Goal: Transaction & Acquisition: Purchase product/service

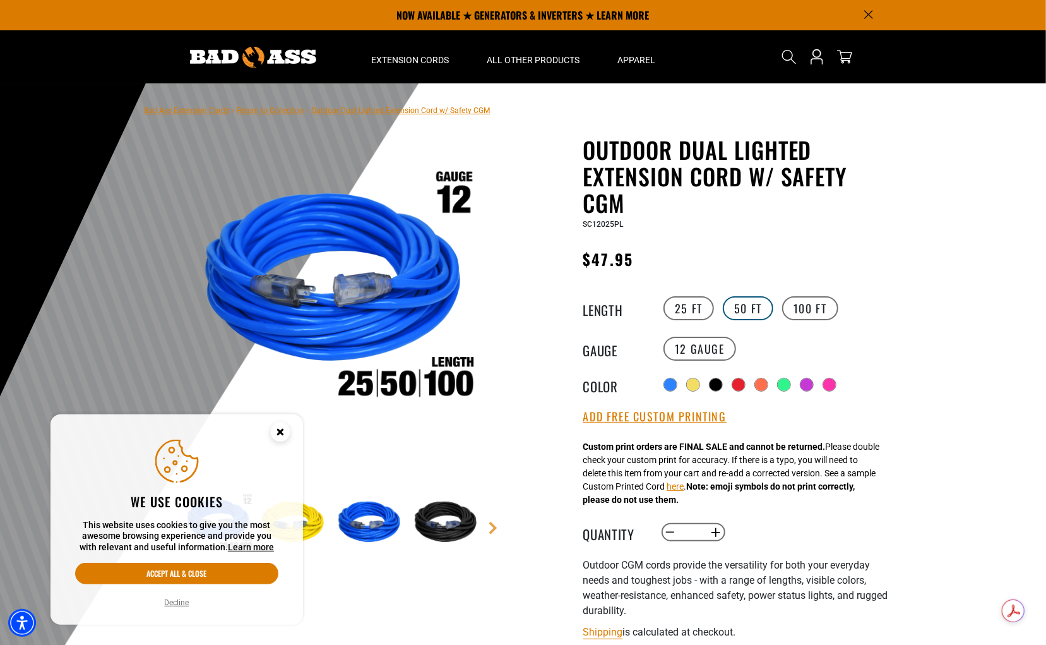
click at [742, 308] on label "50 FT" at bounding box center [748, 308] width 51 height 24
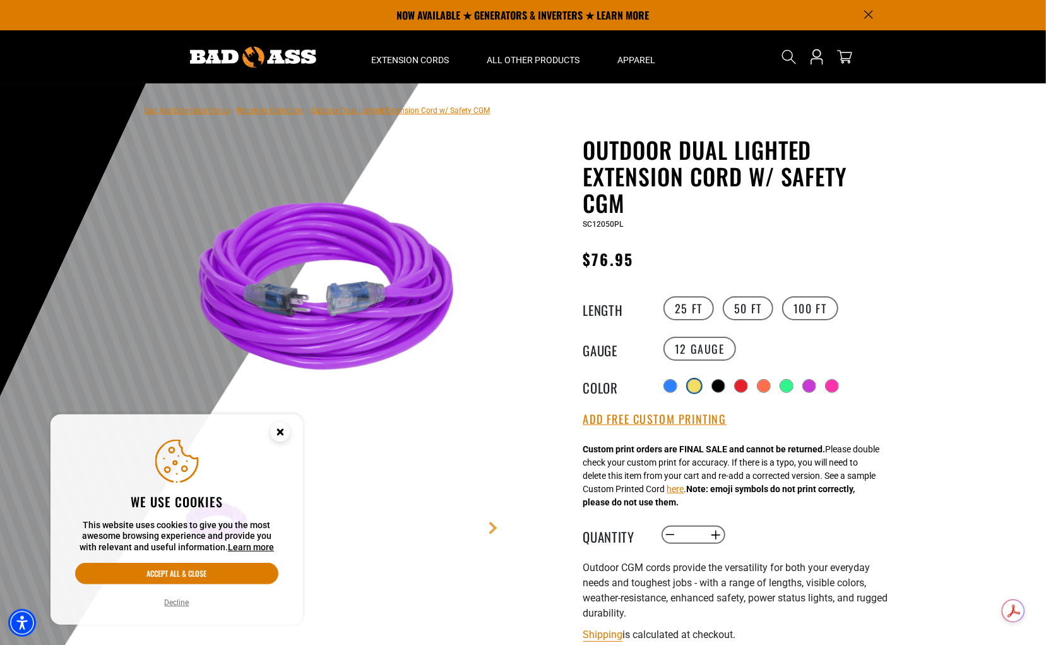
click at [694, 389] on div at bounding box center [694, 385] width 13 height 13
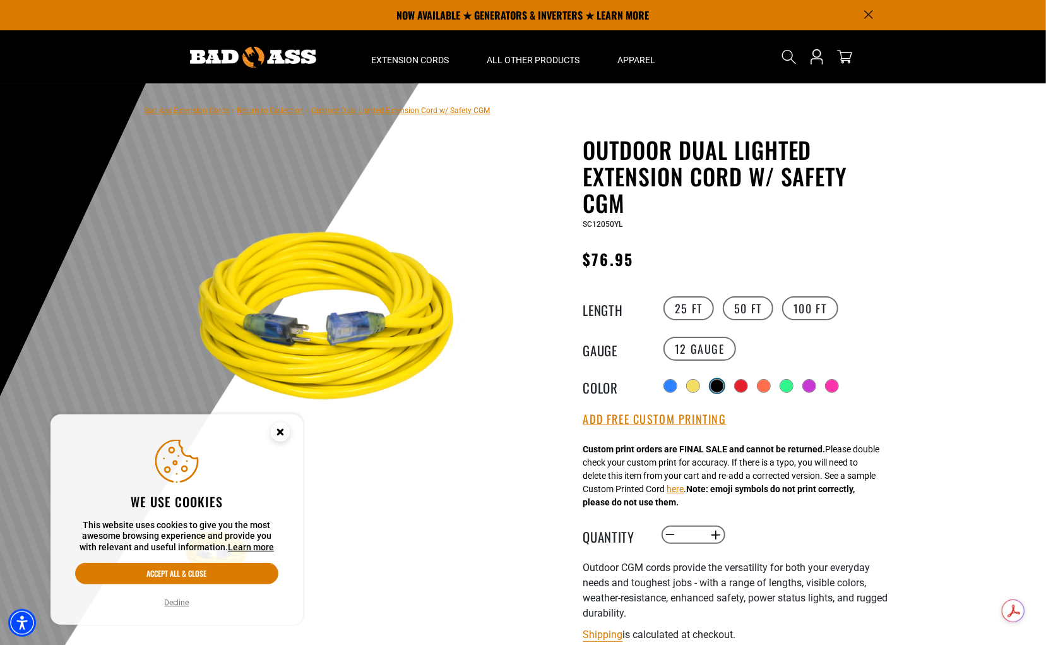
click at [720, 386] on div at bounding box center [717, 385] width 13 height 13
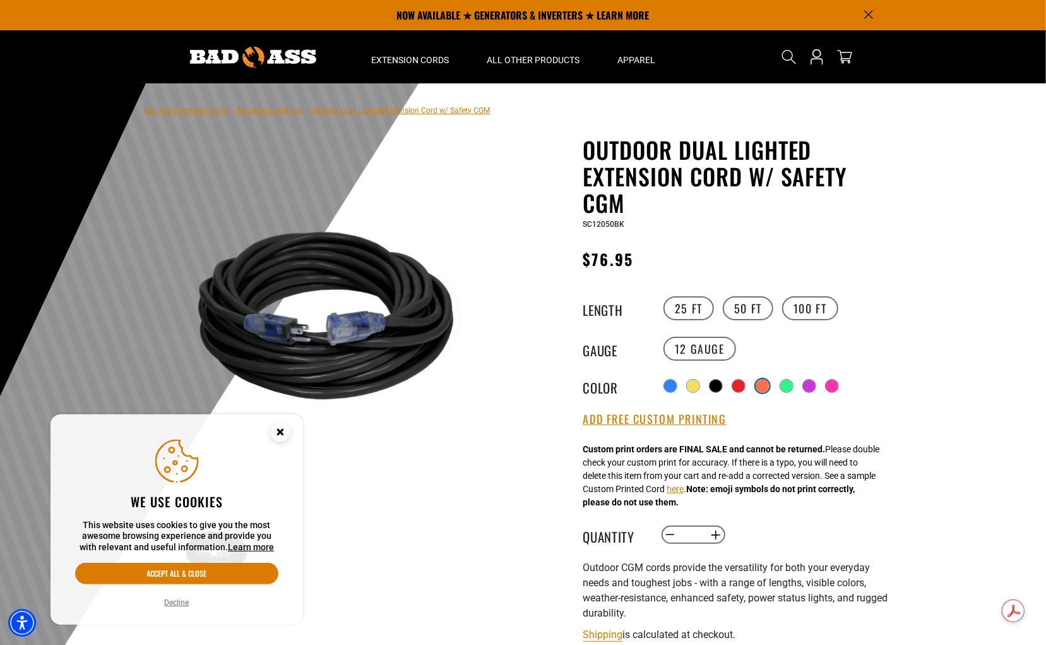
click at [765, 387] on div at bounding box center [762, 385] width 13 height 13
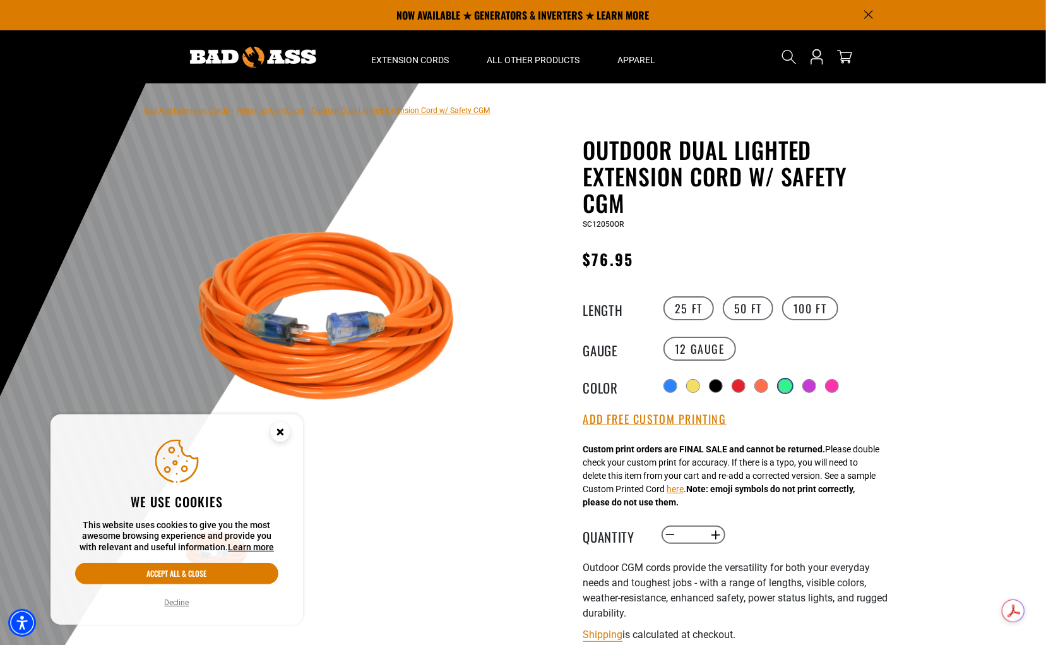
click at [792, 386] on div at bounding box center [785, 385] width 13 height 13
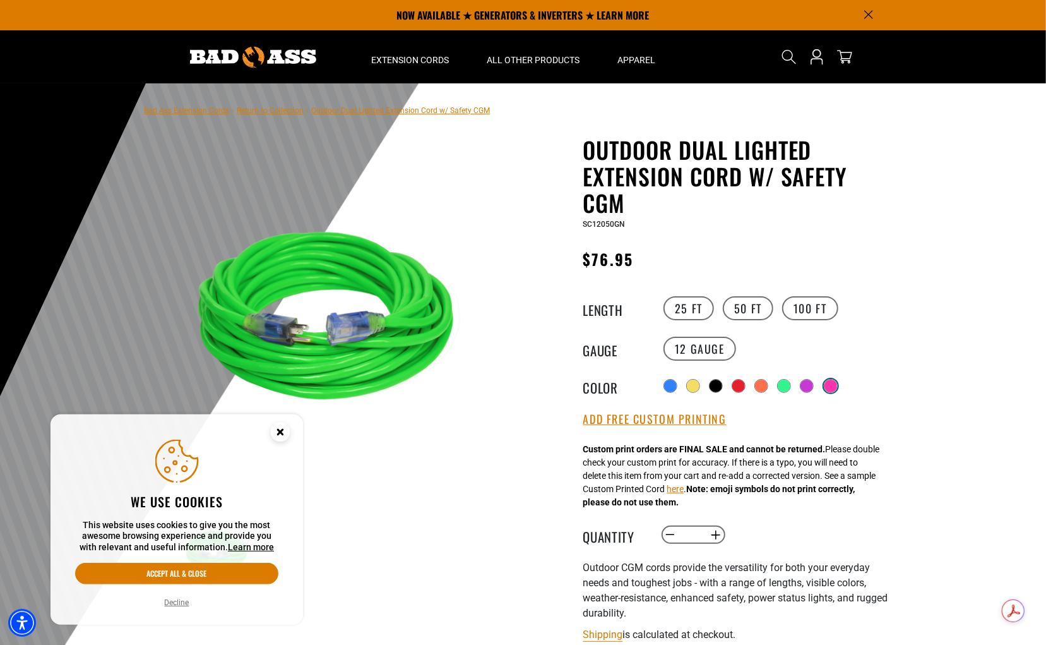
click at [829, 387] on div at bounding box center [830, 385] width 13 height 13
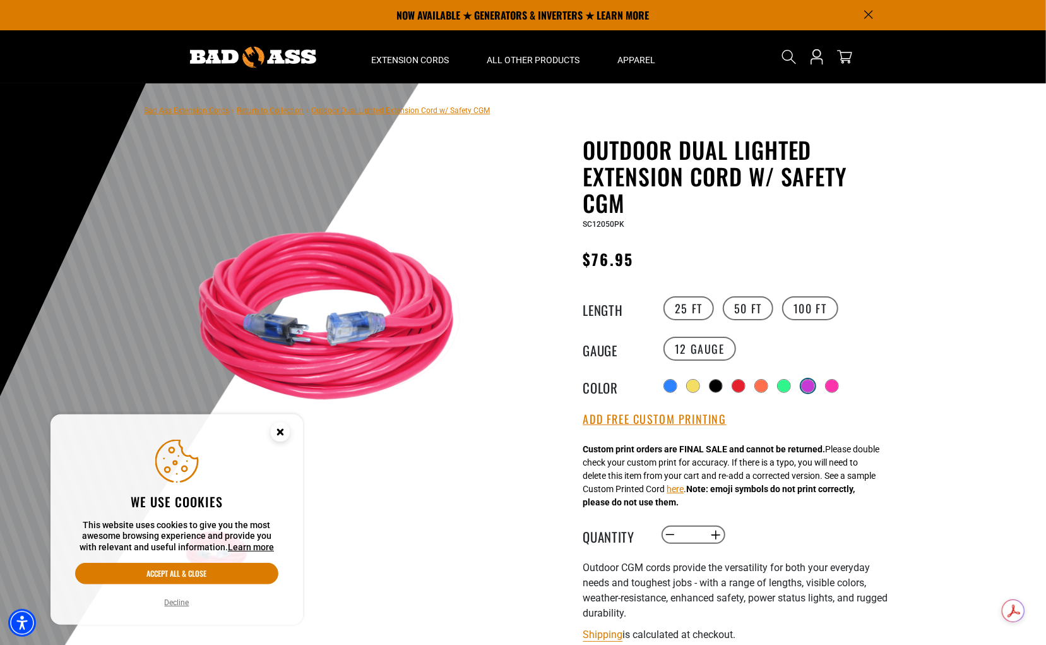
click at [807, 388] on div at bounding box center [808, 385] width 13 height 13
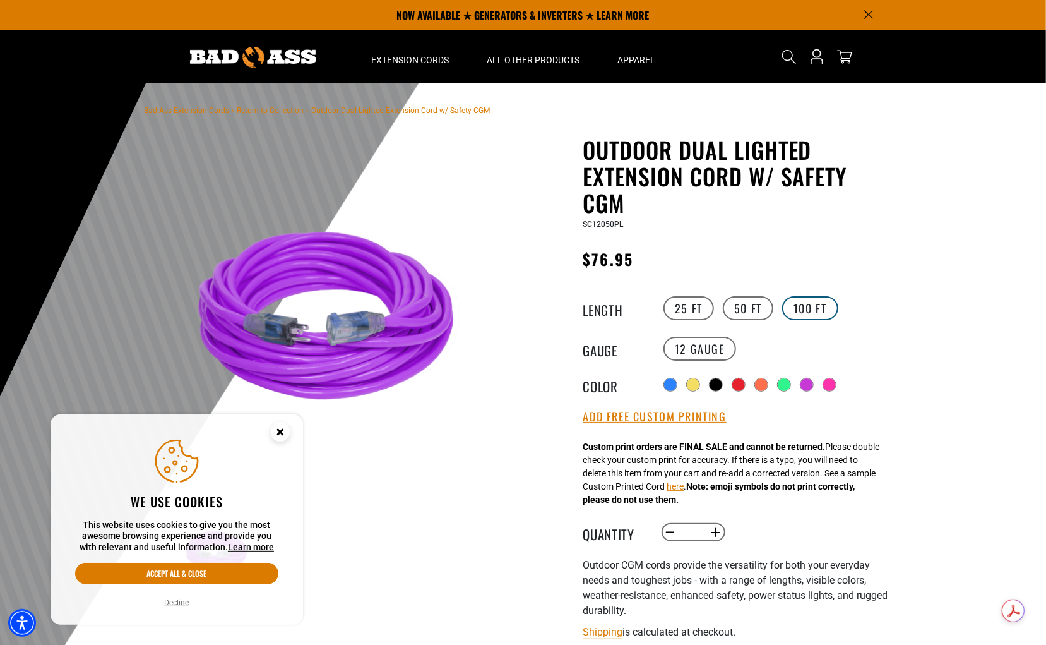
click at [817, 307] on label "100 FT" at bounding box center [810, 308] width 56 height 24
click at [749, 306] on label "50 FT" at bounding box center [748, 308] width 51 height 24
click at [687, 316] on label "25 FT" at bounding box center [688, 308] width 51 height 24
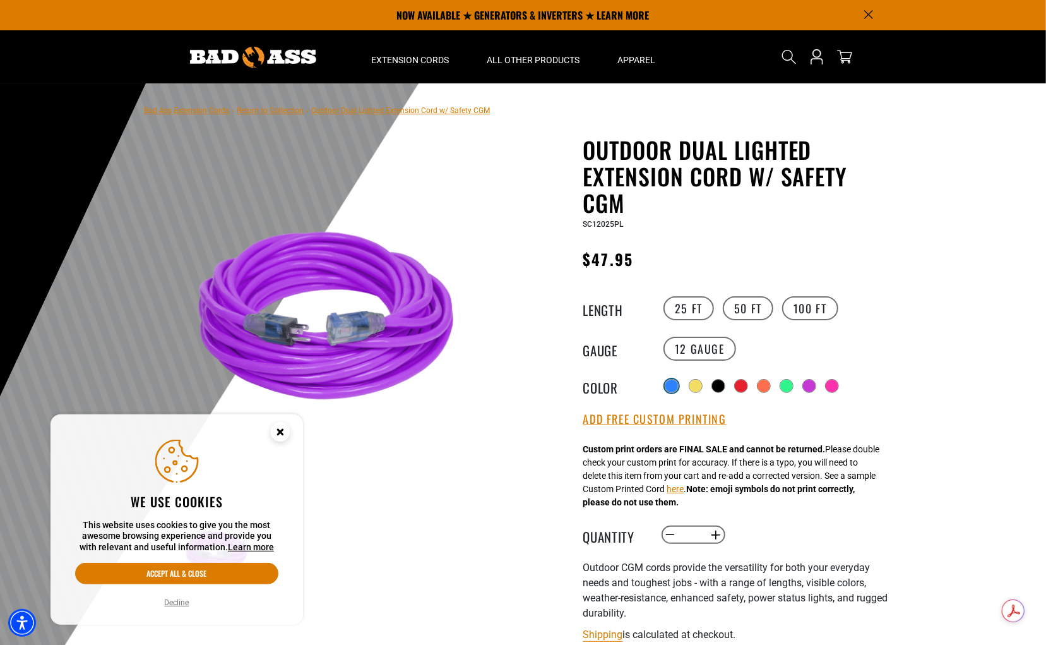
click at [665, 389] on div at bounding box center [672, 386] width 14 height 14
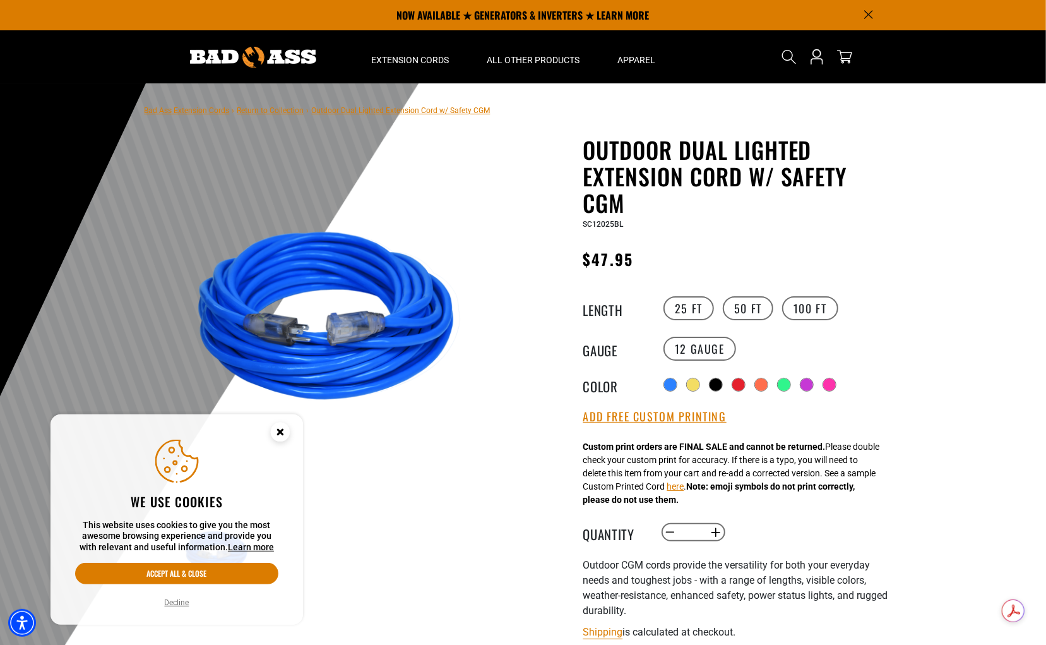
click at [720, 391] on div "Radio button Radio button Radio button Radio button Radio button Radio button" at bounding box center [776, 384] width 232 height 20
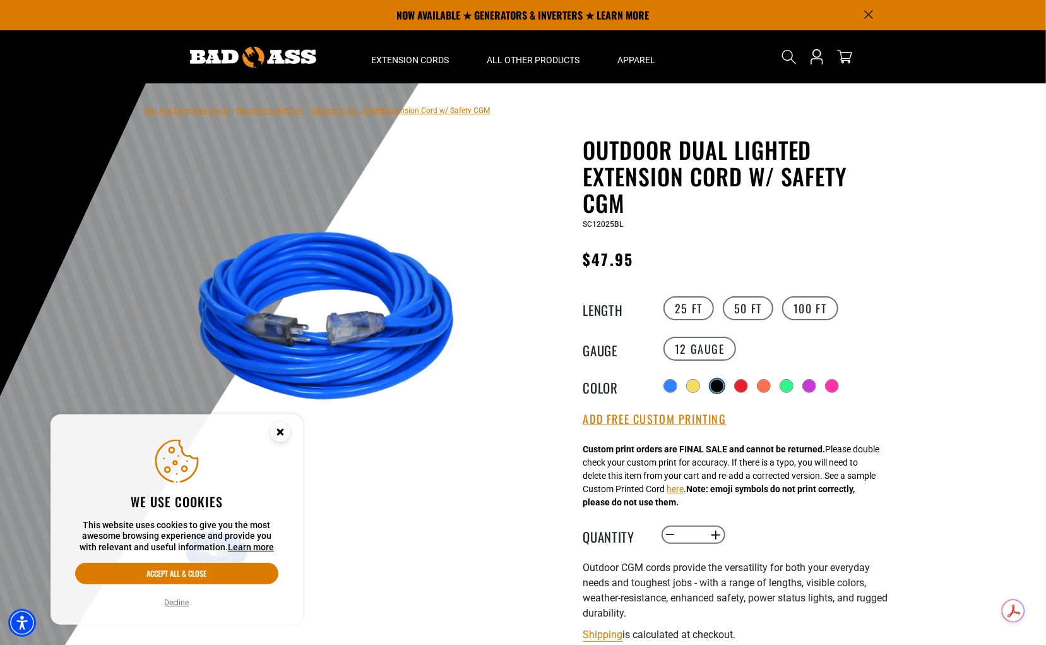
click at [720, 387] on div at bounding box center [717, 385] width 13 height 13
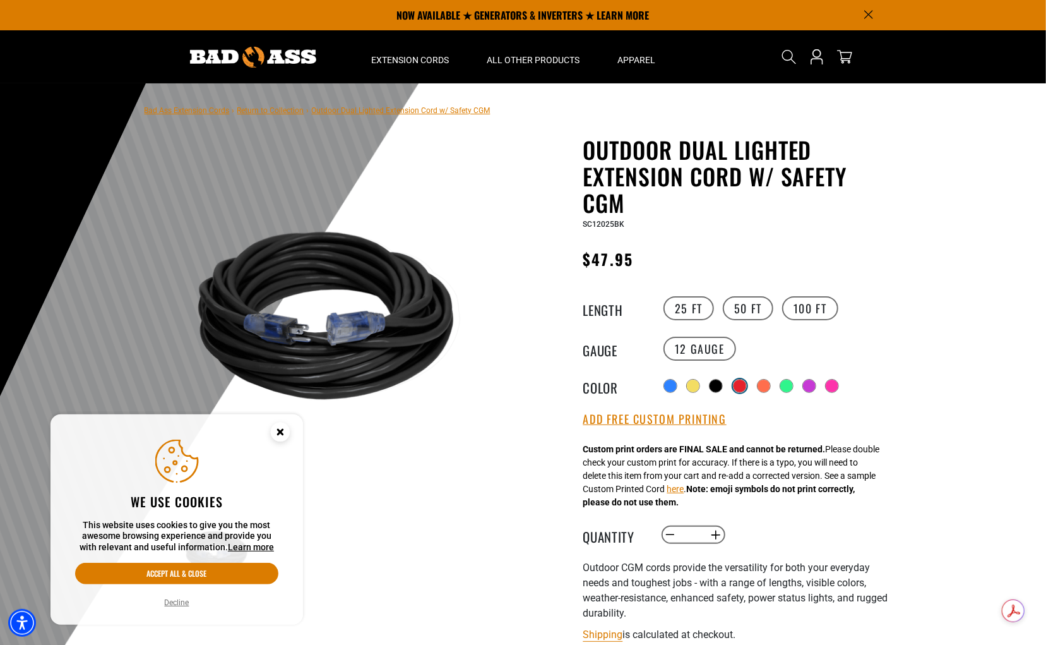
click at [746, 384] on div at bounding box center [740, 385] width 13 height 13
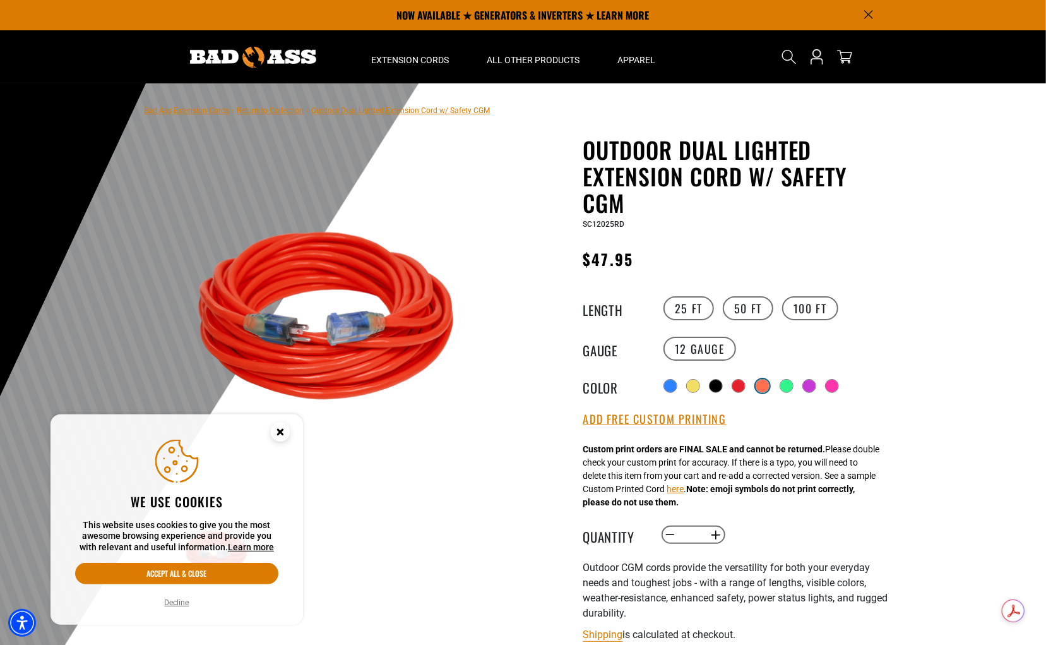
click at [761, 384] on div at bounding box center [762, 385] width 13 height 13
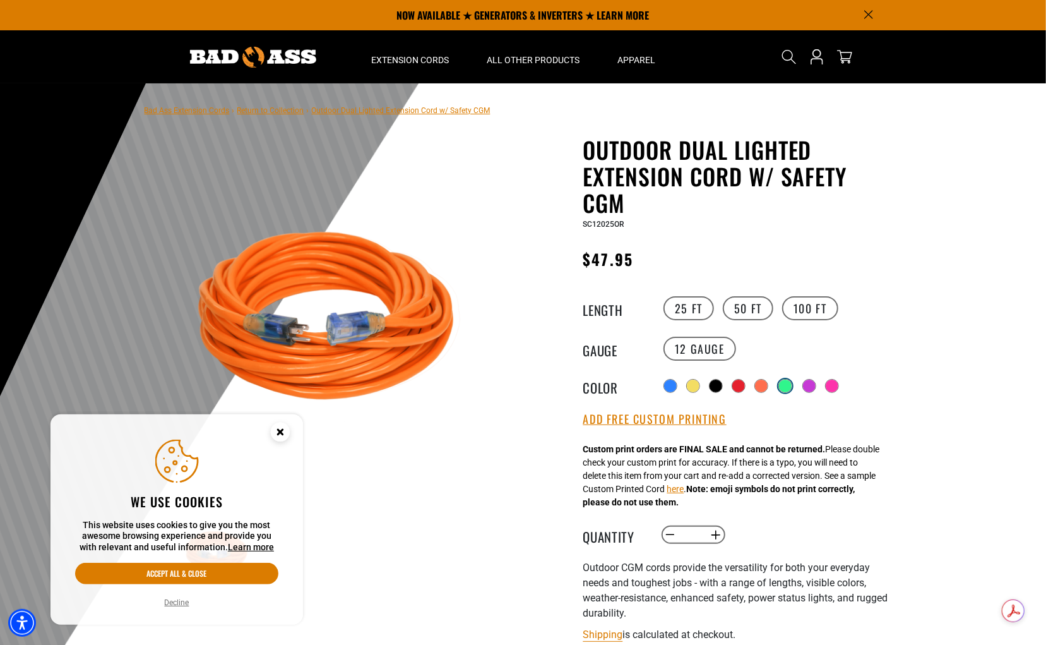
click at [788, 383] on div at bounding box center [785, 385] width 13 height 13
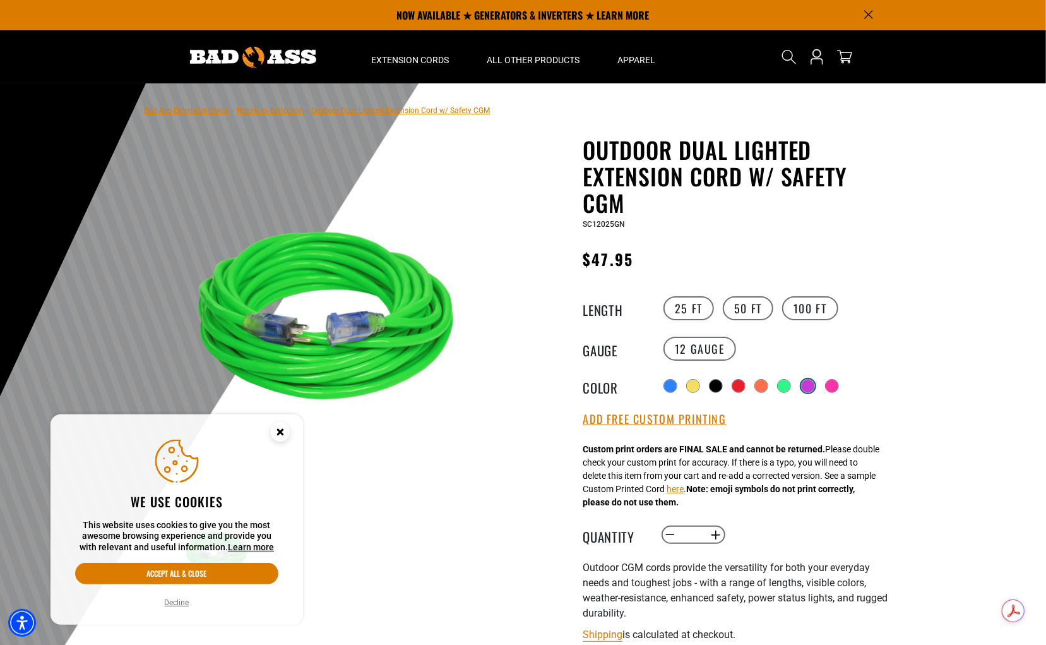
click at [809, 379] on div at bounding box center [808, 385] width 13 height 13
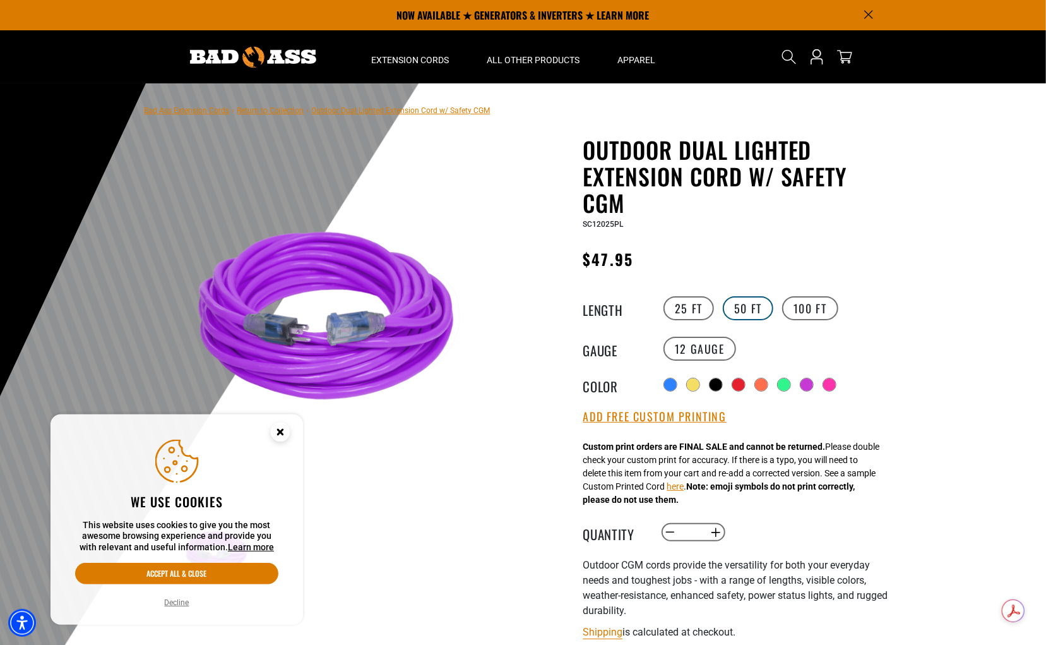
click at [749, 318] on label "50 FT" at bounding box center [748, 308] width 51 height 24
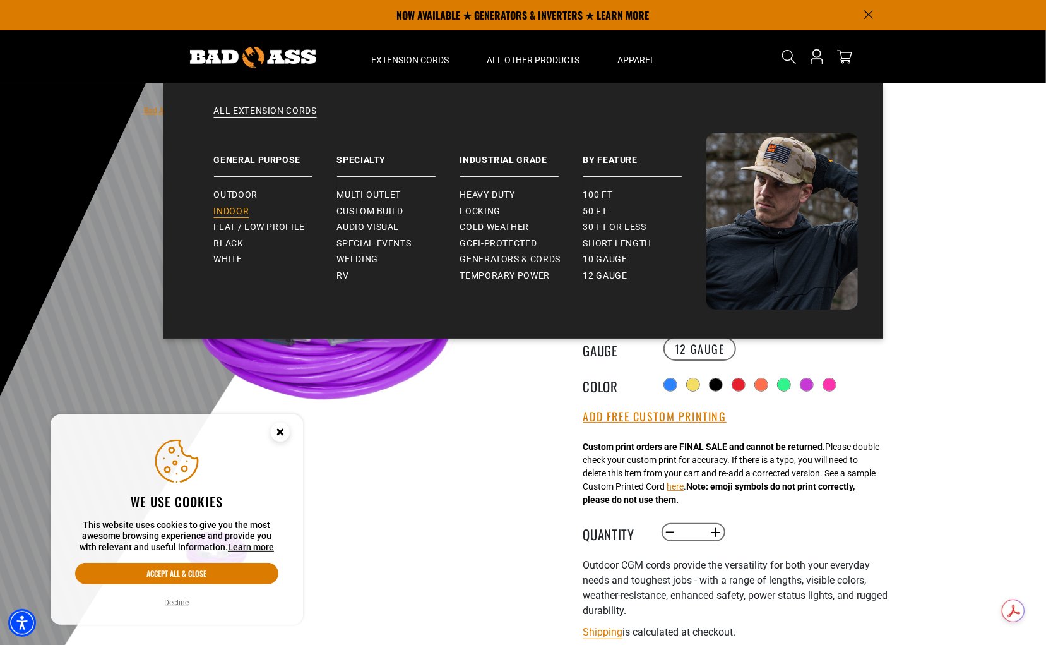
click at [230, 209] on span "Indoor" at bounding box center [231, 211] width 35 height 11
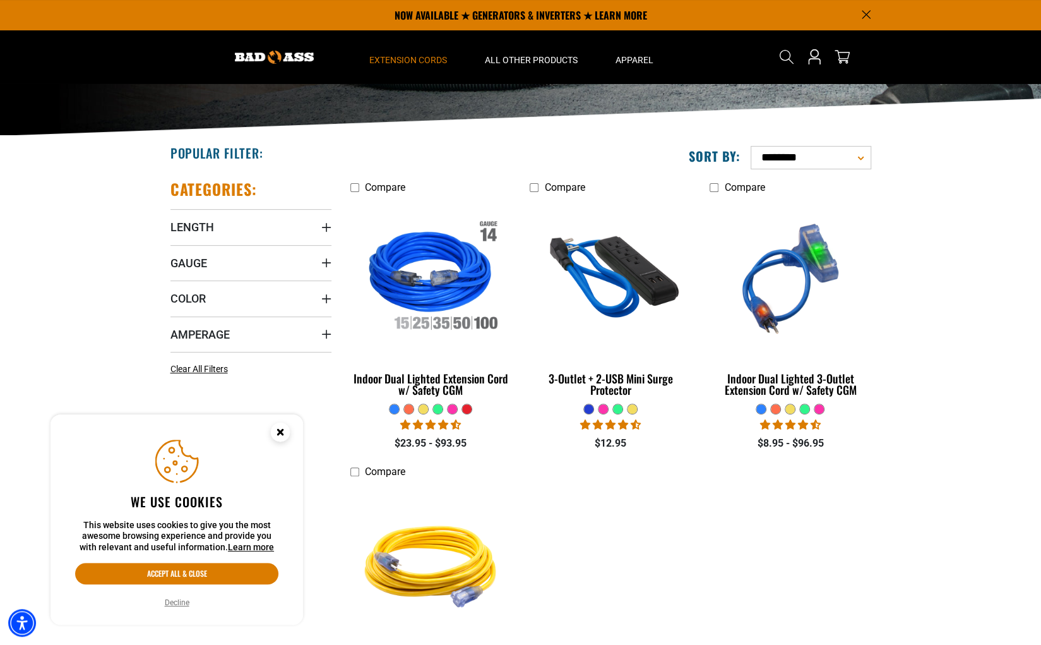
scroll to position [183, 0]
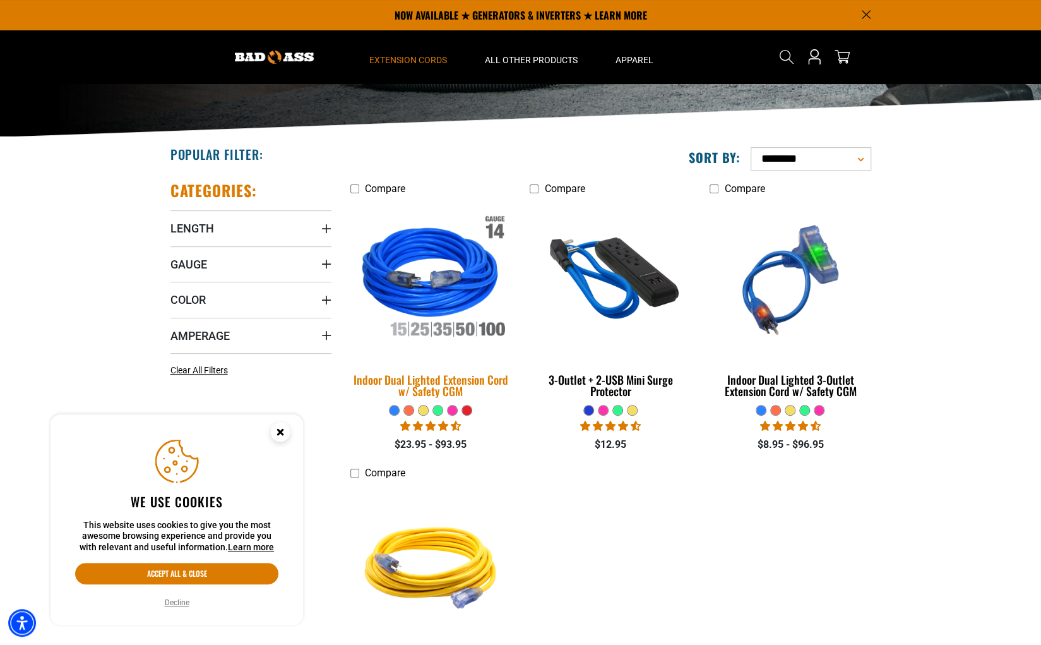
click at [437, 273] on img at bounding box center [430, 280] width 177 height 162
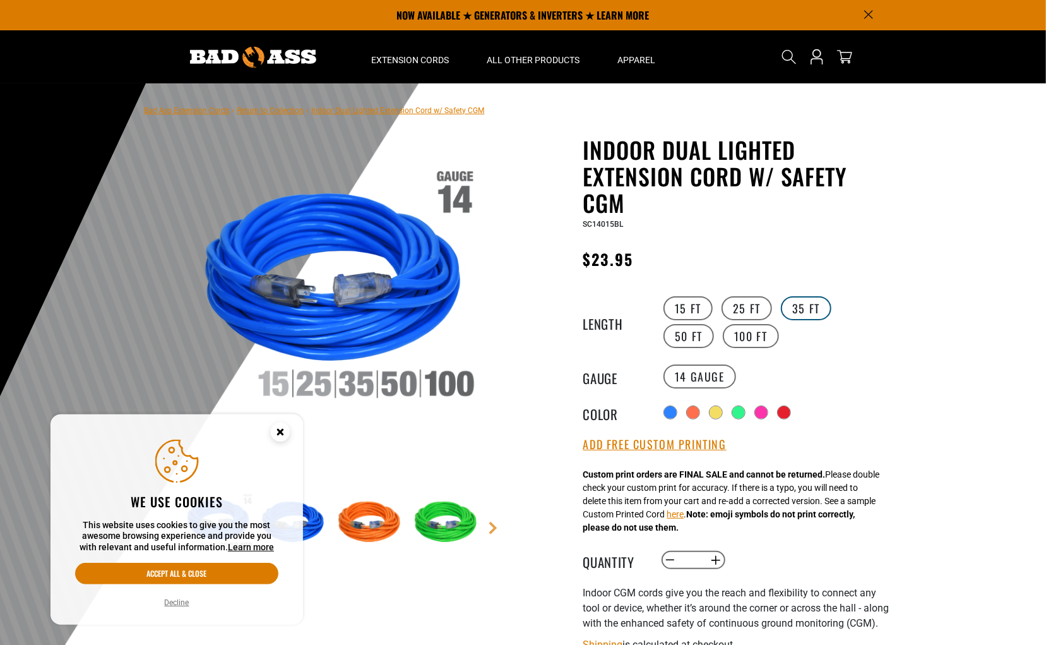
click at [800, 311] on label "35 FT" at bounding box center [806, 308] width 51 height 24
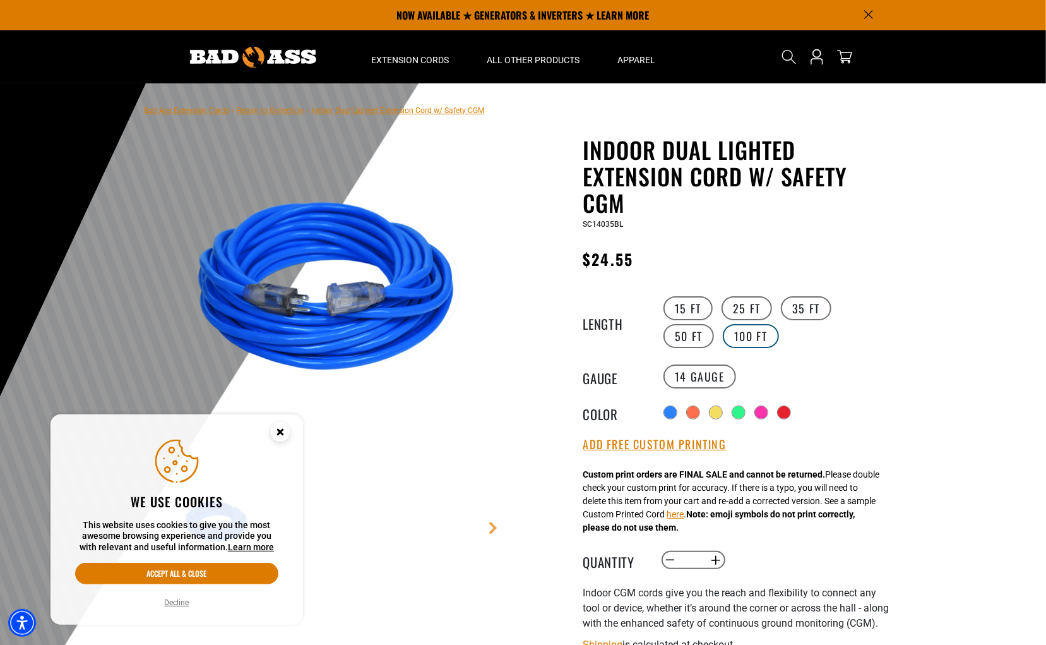
click at [723, 336] on label "100 FT" at bounding box center [751, 336] width 56 height 24
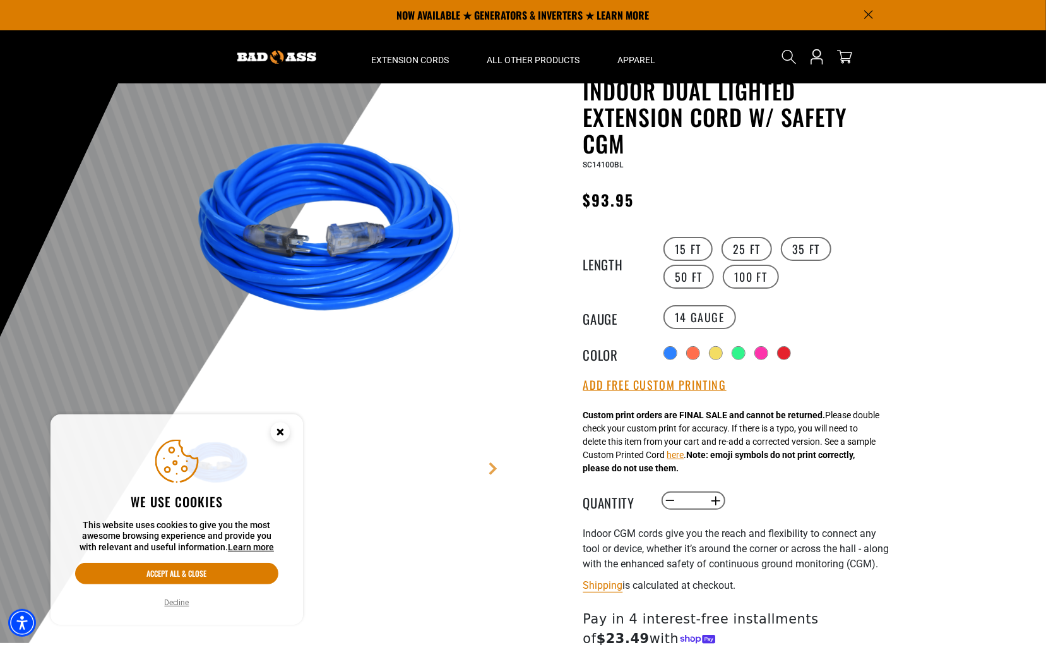
scroll to position [59, 0]
click at [680, 273] on label "50 FT" at bounding box center [688, 277] width 51 height 24
click at [799, 242] on label "35 FT" at bounding box center [806, 249] width 51 height 24
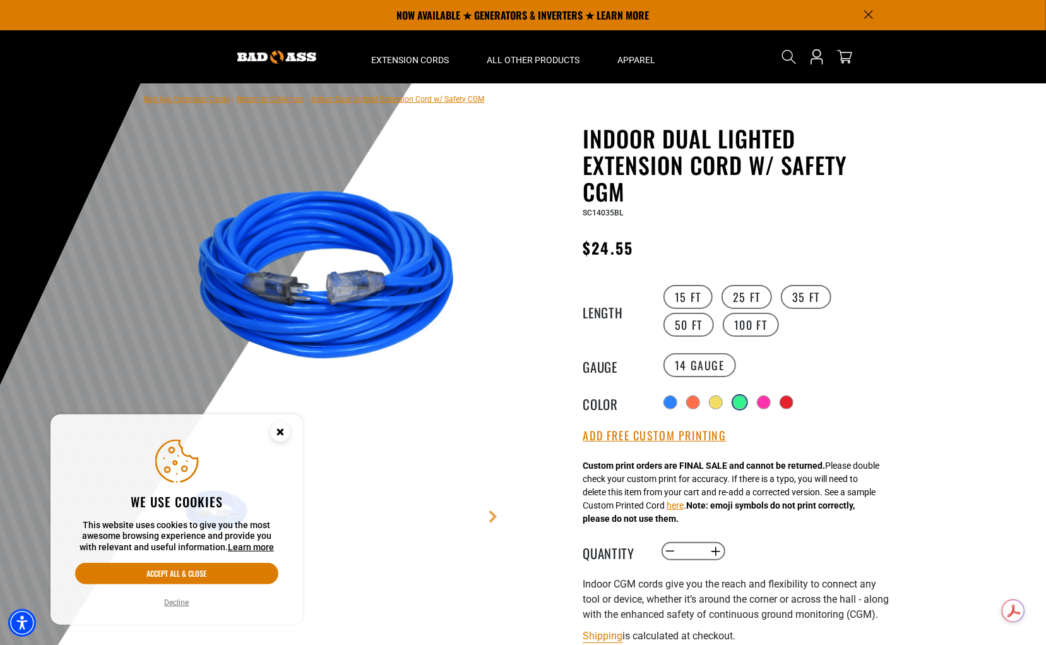
click at [736, 401] on div at bounding box center [740, 402] width 14 height 14
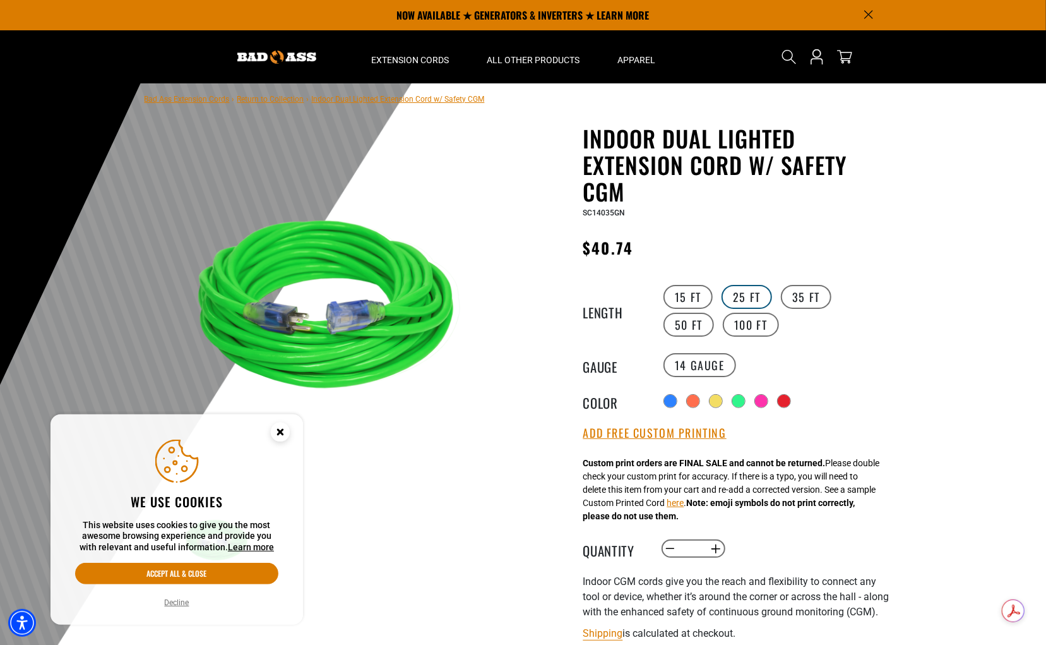
click at [747, 297] on label "25 FT" at bounding box center [747, 297] width 51 height 24
click at [799, 299] on label "35 FT" at bounding box center [806, 297] width 51 height 24
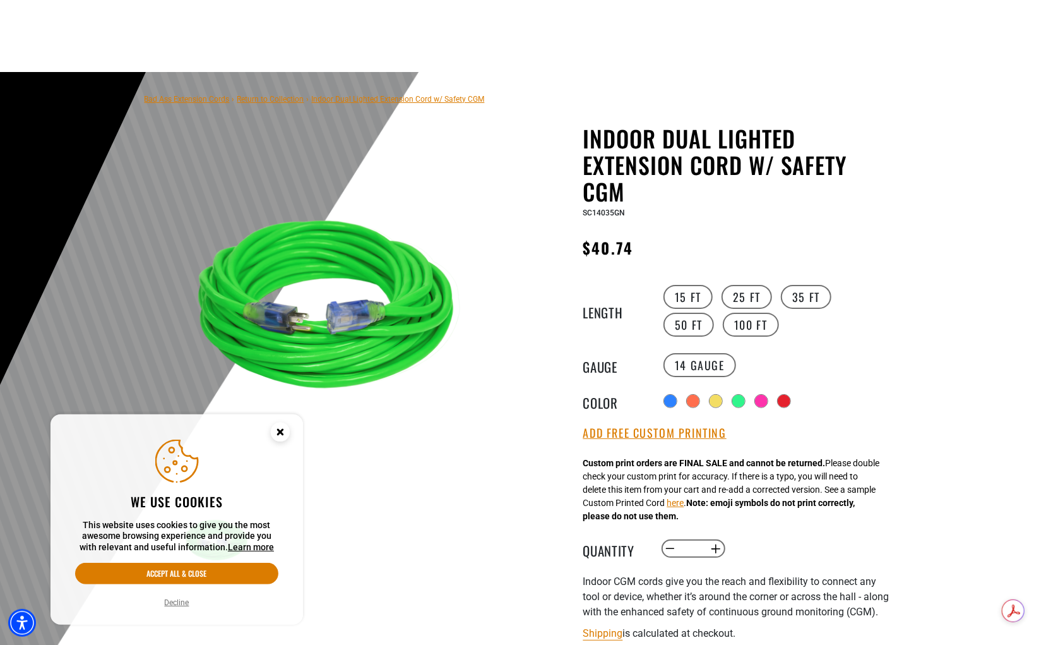
scroll to position [335, 0]
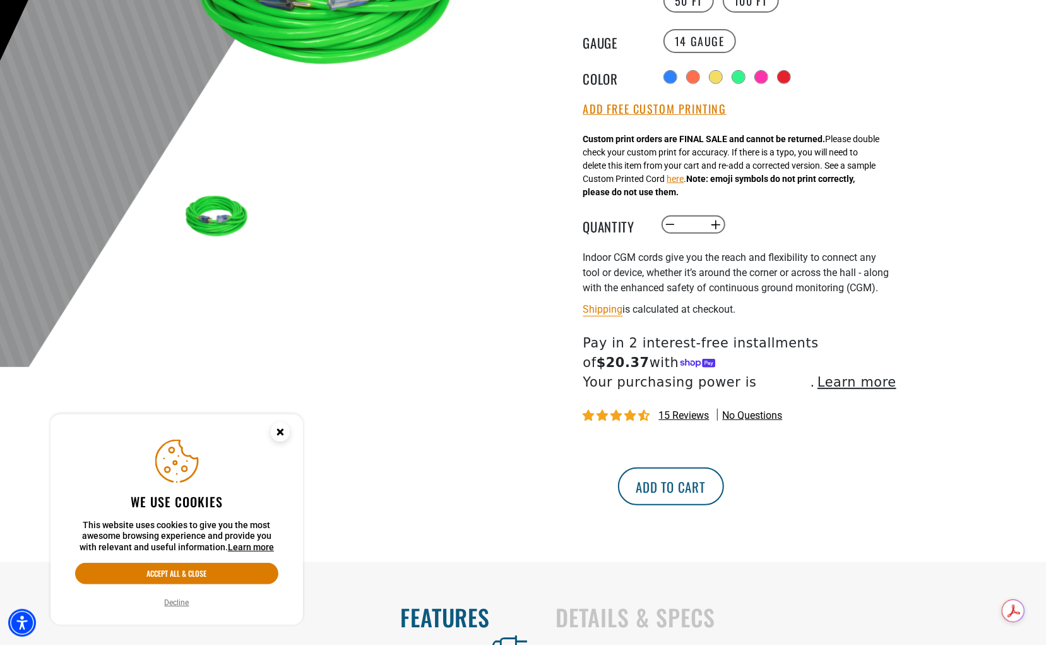
click at [724, 505] on button "Add to cart" at bounding box center [671, 486] width 106 height 38
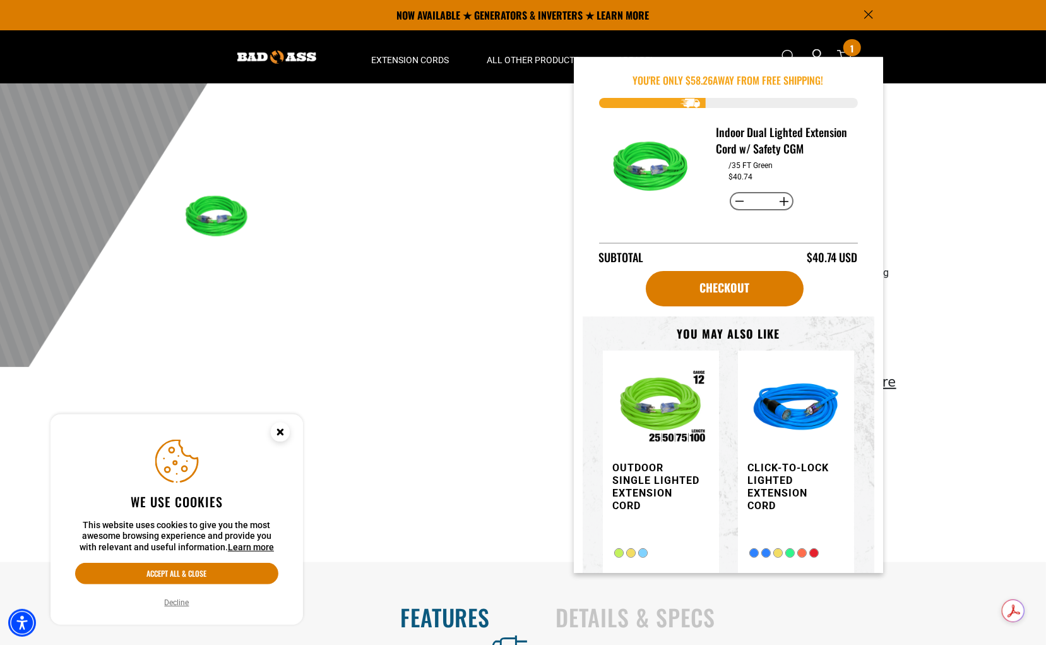
click at [943, 294] on div at bounding box center [523, 57] width 1046 height 619
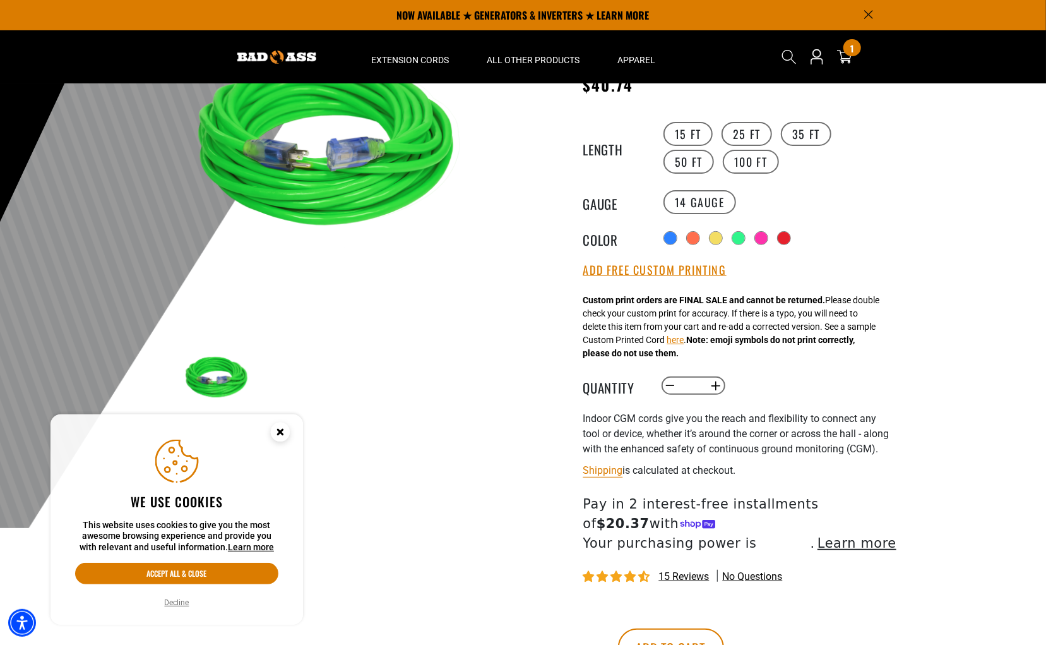
scroll to position [105, 0]
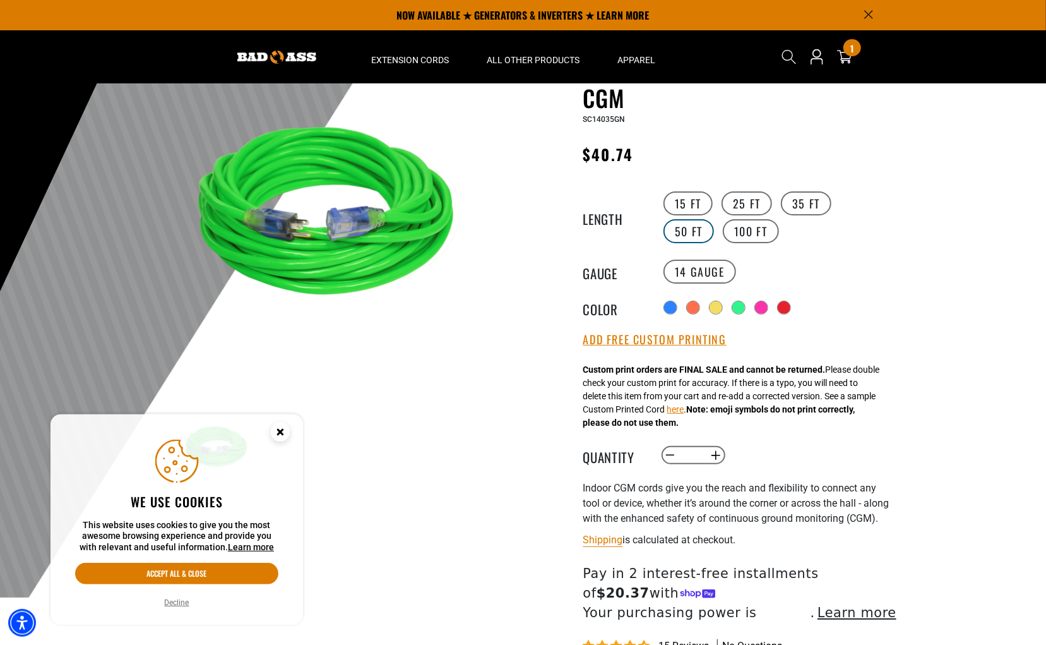
click at [714, 219] on label "50 FT" at bounding box center [688, 231] width 51 height 24
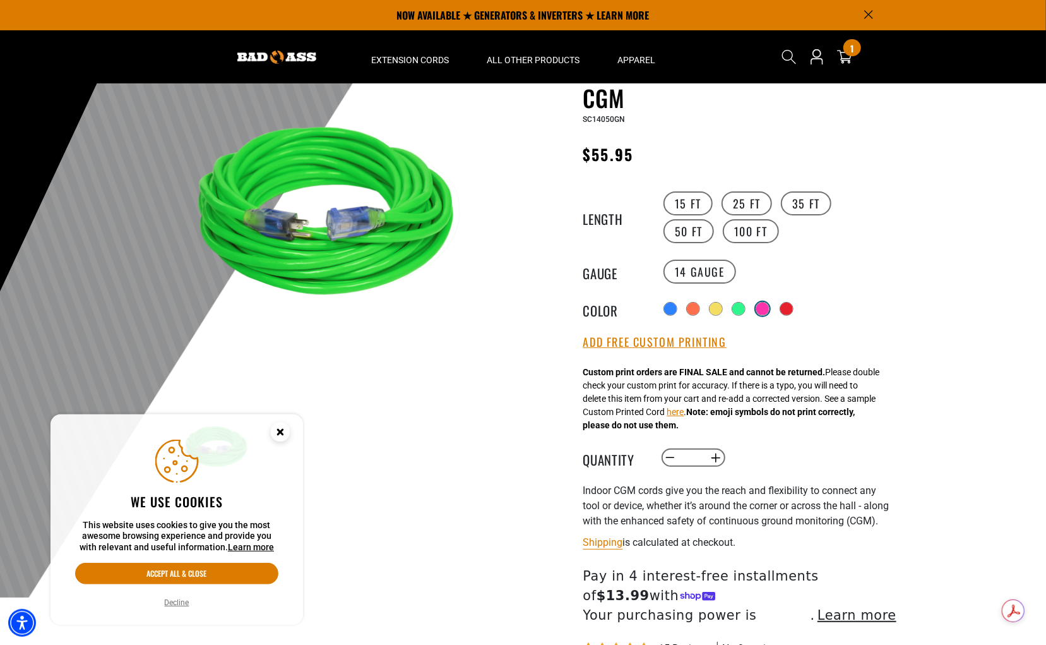
click at [764, 307] on div at bounding box center [762, 308] width 13 height 13
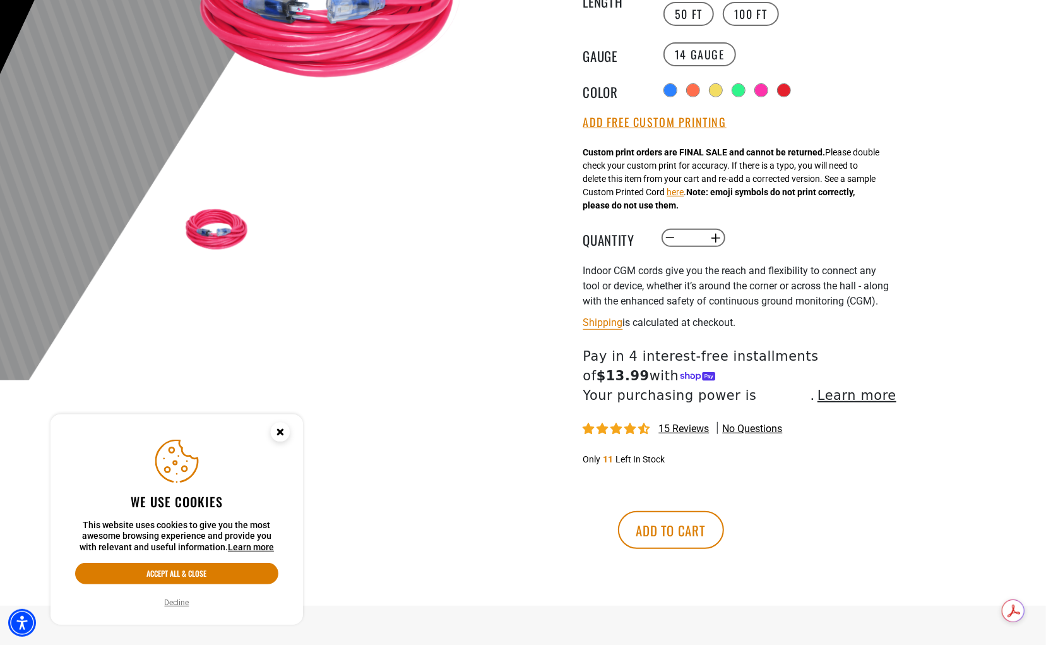
scroll to position [480, 0]
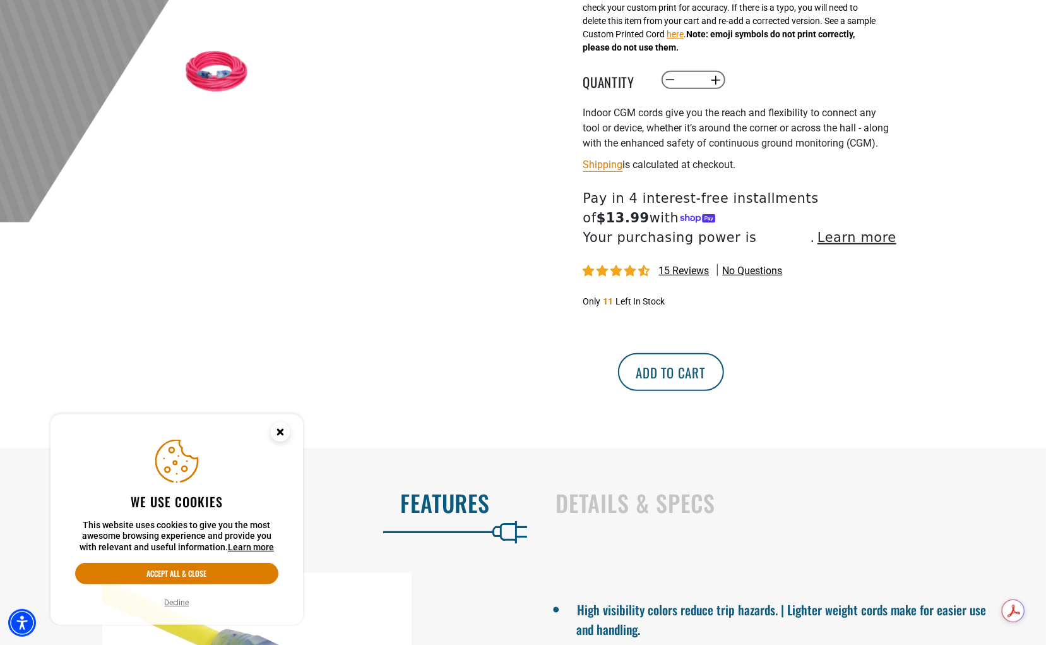
click at [724, 388] on button "Add to cart" at bounding box center [671, 372] width 106 height 38
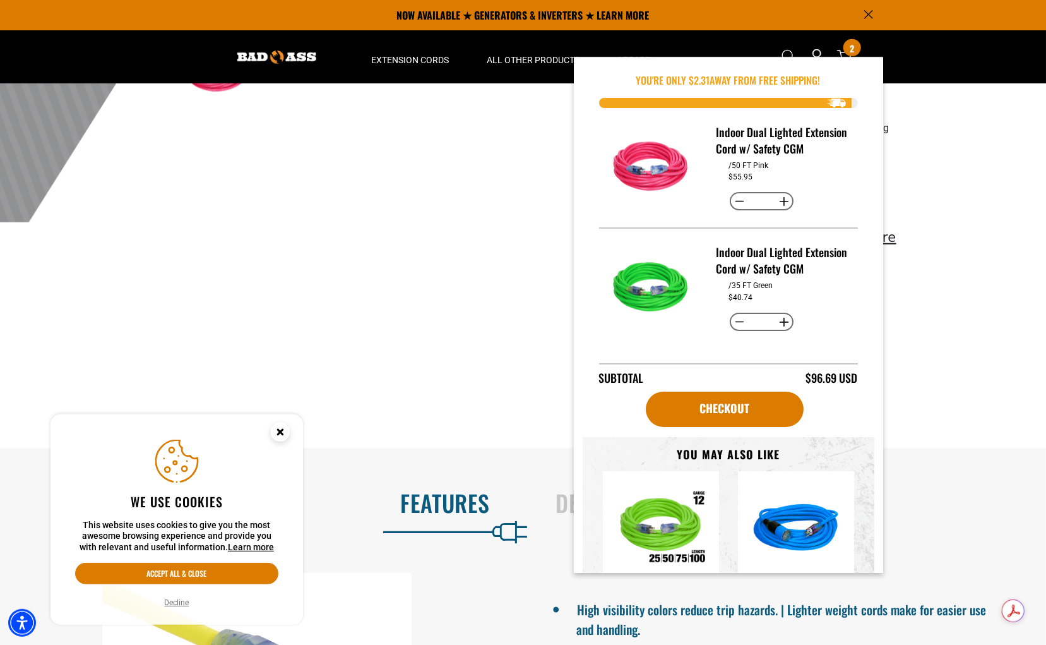
click at [936, 291] on div "Bad Ass Extension Cords › Return to Collection › Indoor Dual Lighted Extension …" at bounding box center [523, 26] width 1046 height 844
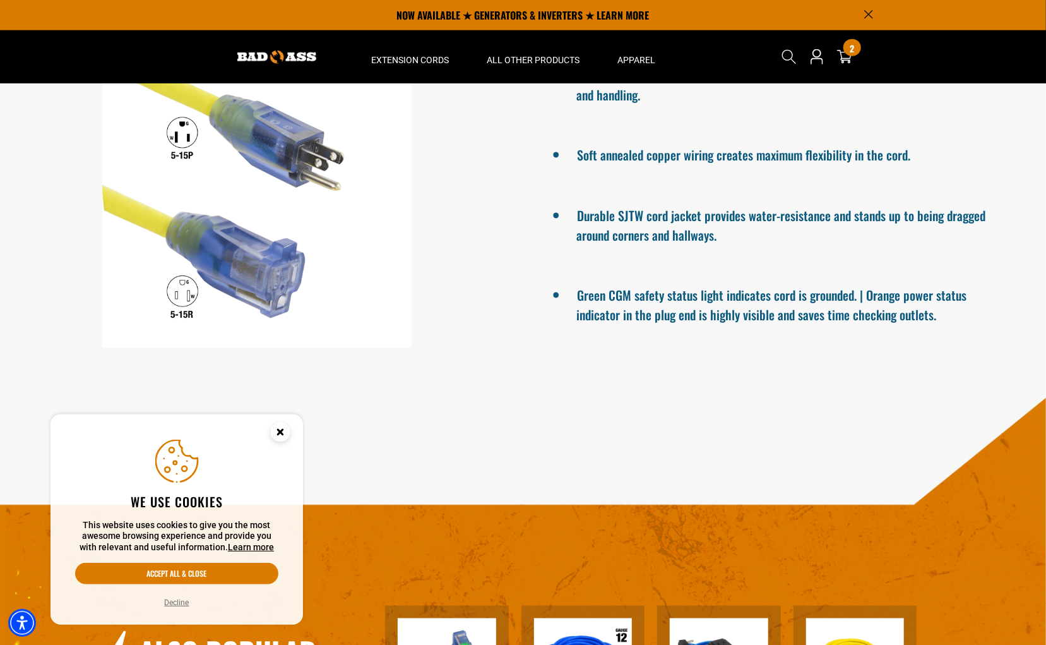
scroll to position [28, 0]
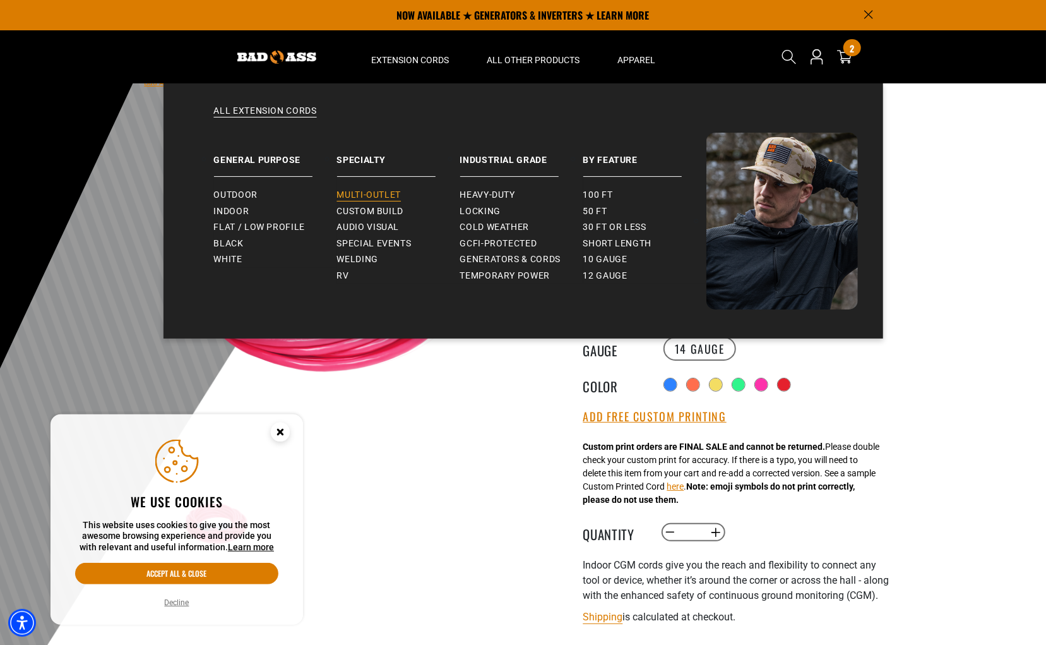
click at [352, 194] on span "Multi-Outlet" at bounding box center [369, 194] width 64 height 11
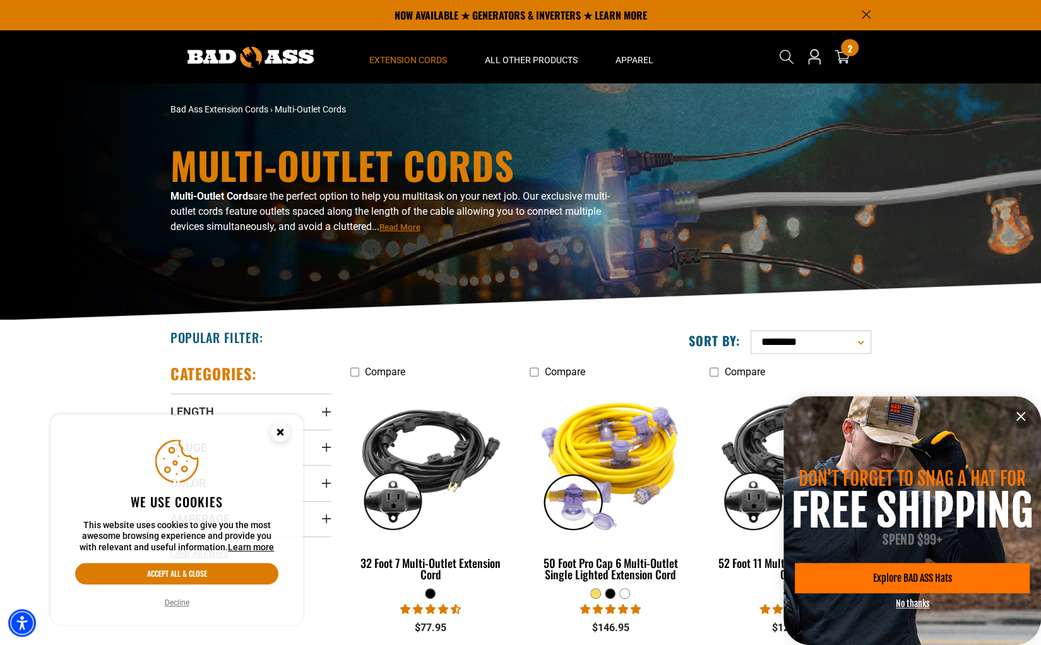
click at [1020, 410] on icon "information" at bounding box center [1020, 415] width 15 height 15
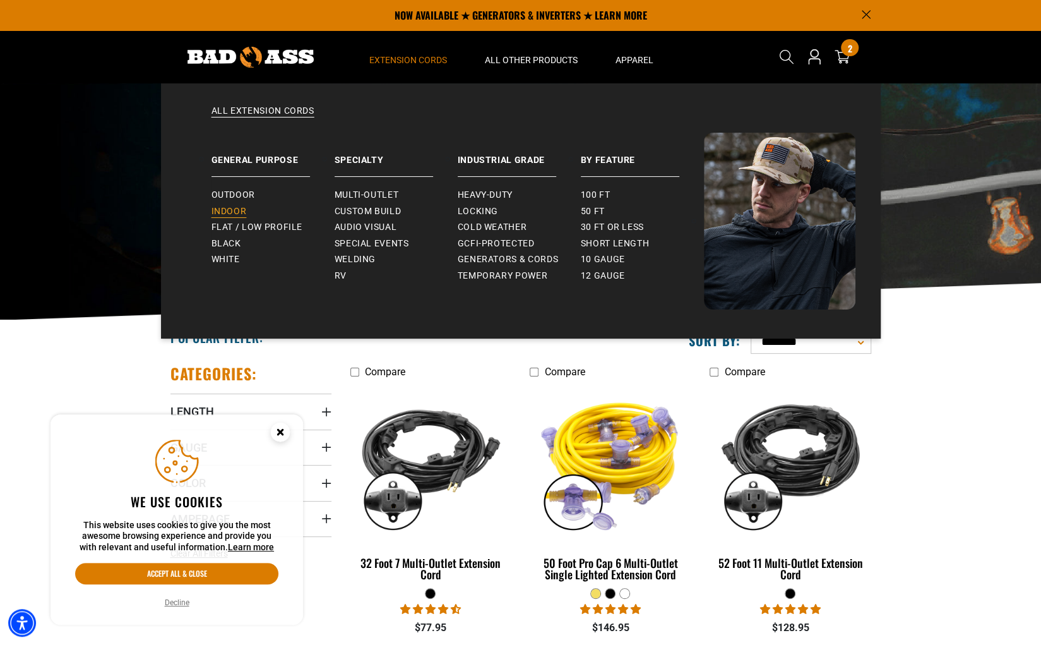
click at [237, 211] on span "Indoor" at bounding box center [228, 211] width 35 height 11
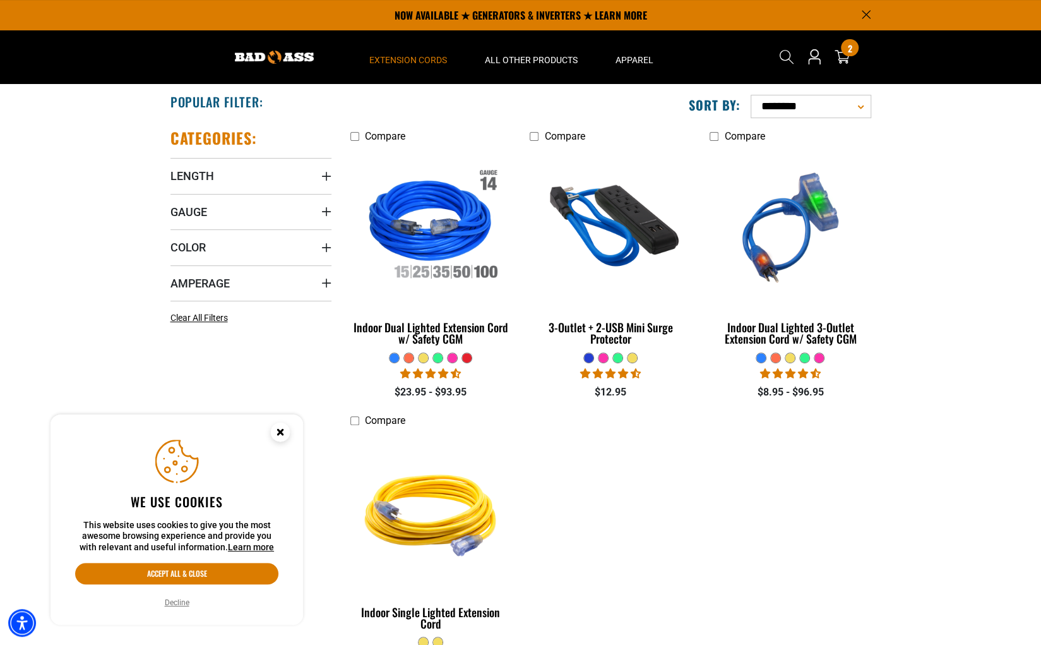
scroll to position [169, 0]
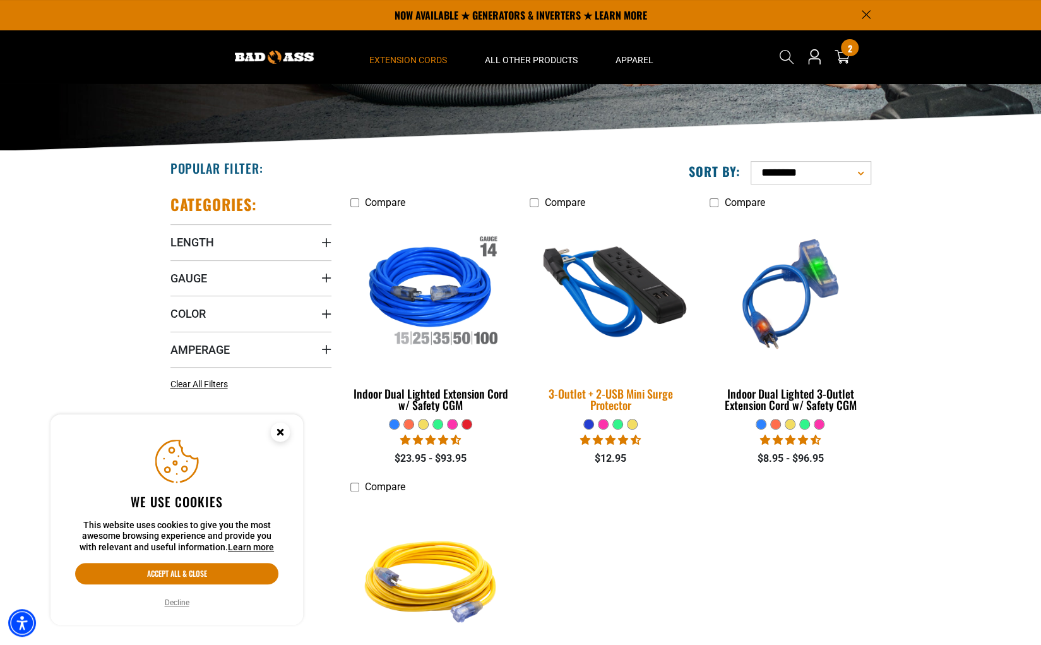
click at [634, 288] on img at bounding box center [610, 294] width 177 height 162
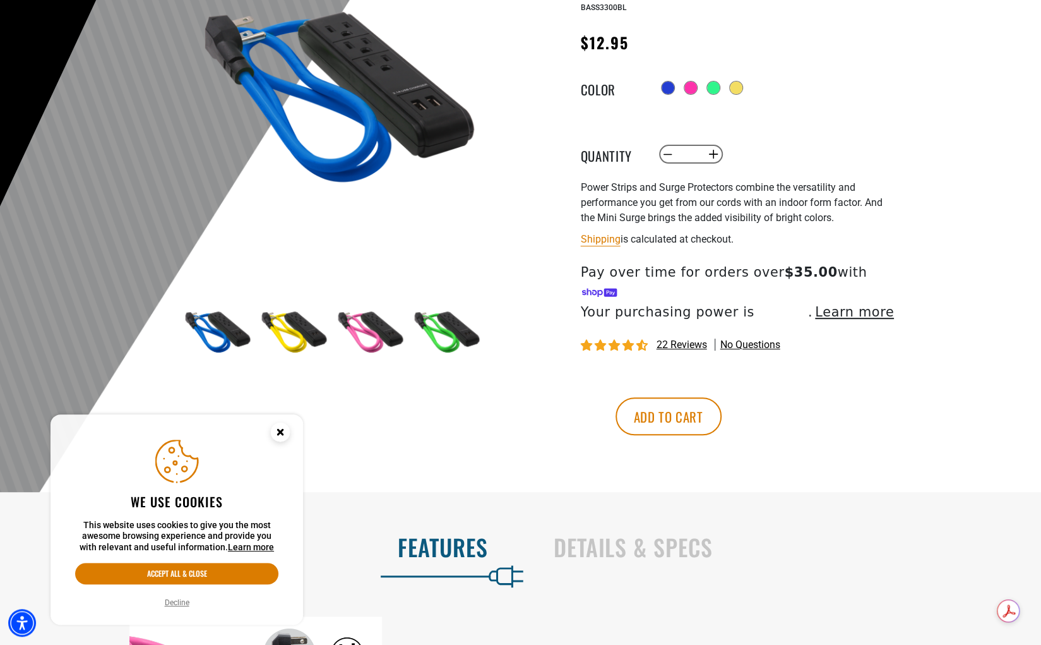
scroll to position [233, 0]
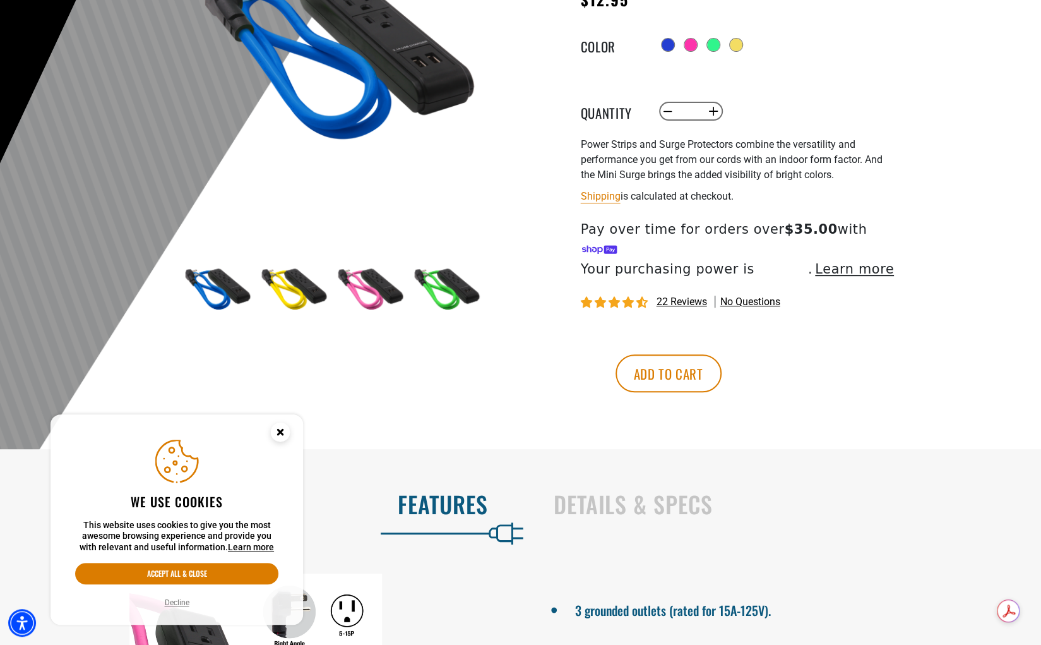
click at [281, 431] on icon "Close this option" at bounding box center [280, 431] width 4 height 4
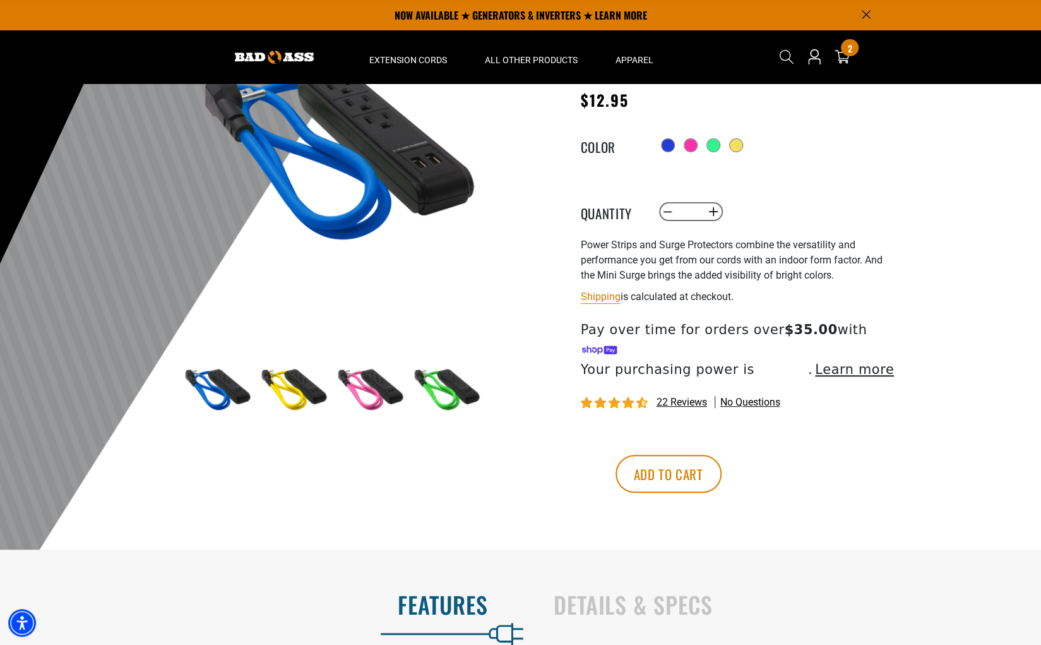
scroll to position [132, 0]
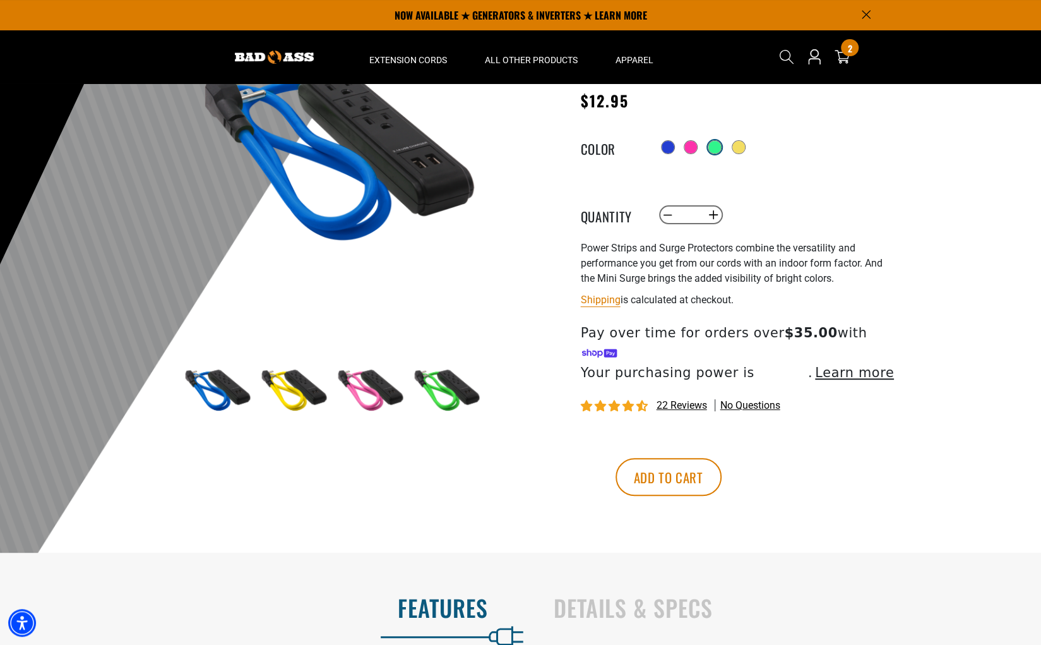
click at [720, 151] on div at bounding box center [714, 147] width 13 height 13
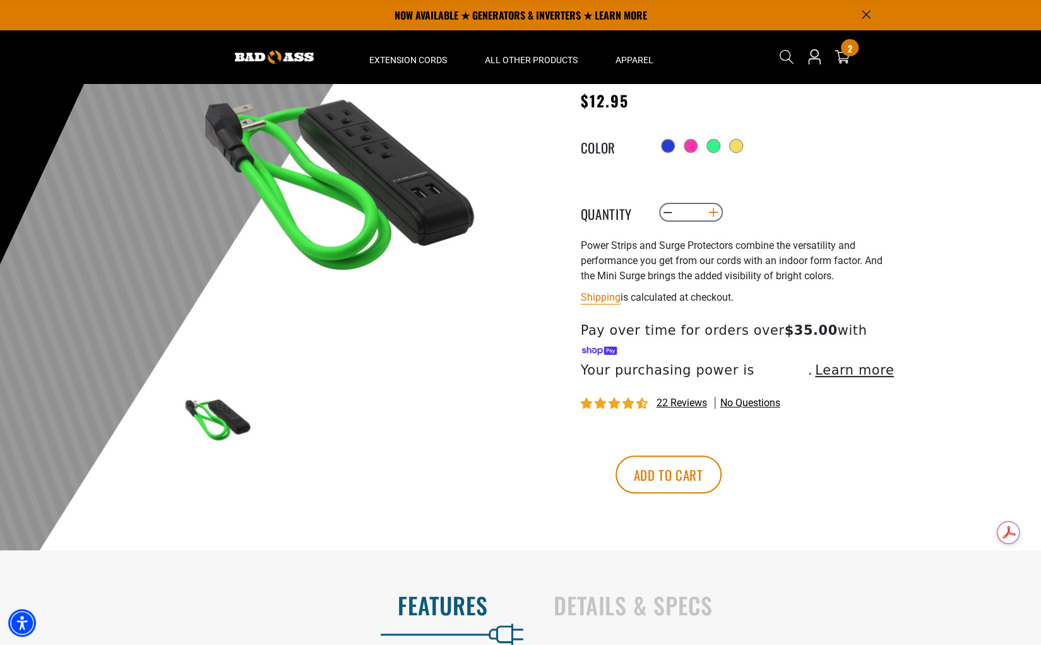
click at [713, 220] on button "Increase quantity for 3-Outlet + 2-USB Mini Surge Protector" at bounding box center [713, 211] width 20 height 21
click at [665, 211] on button "Decrease quantity for 3-Outlet + 2-USB Mini Surge Protector" at bounding box center [668, 211] width 20 height 21
type input "*"
click at [722, 458] on button "Add to cart" at bounding box center [668, 474] width 106 height 38
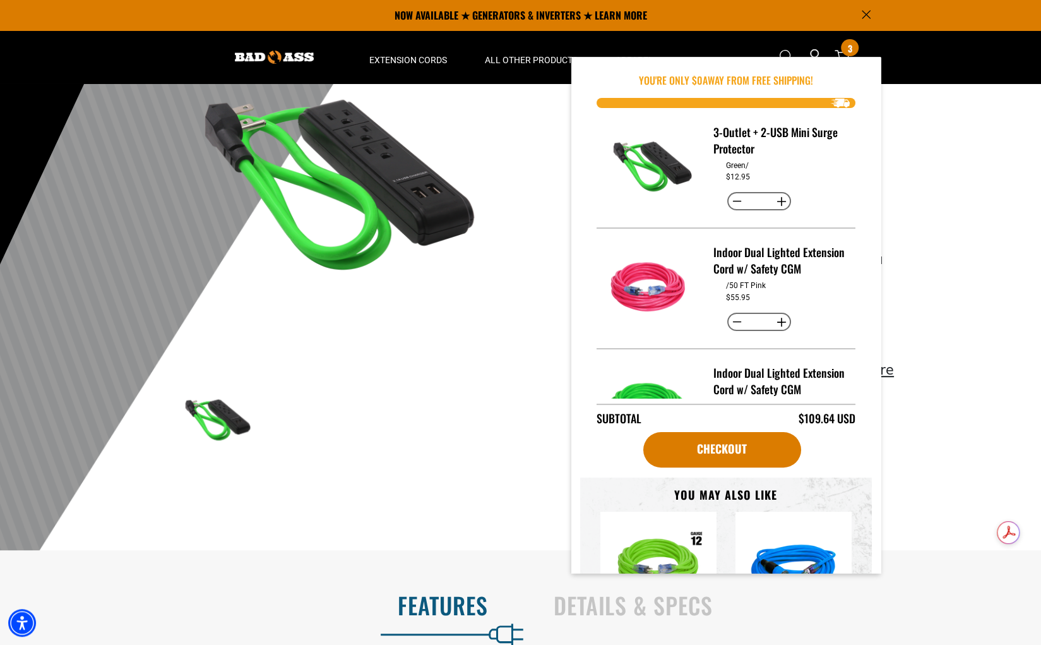
click at [987, 236] on div at bounding box center [520, 260] width 1041 height 619
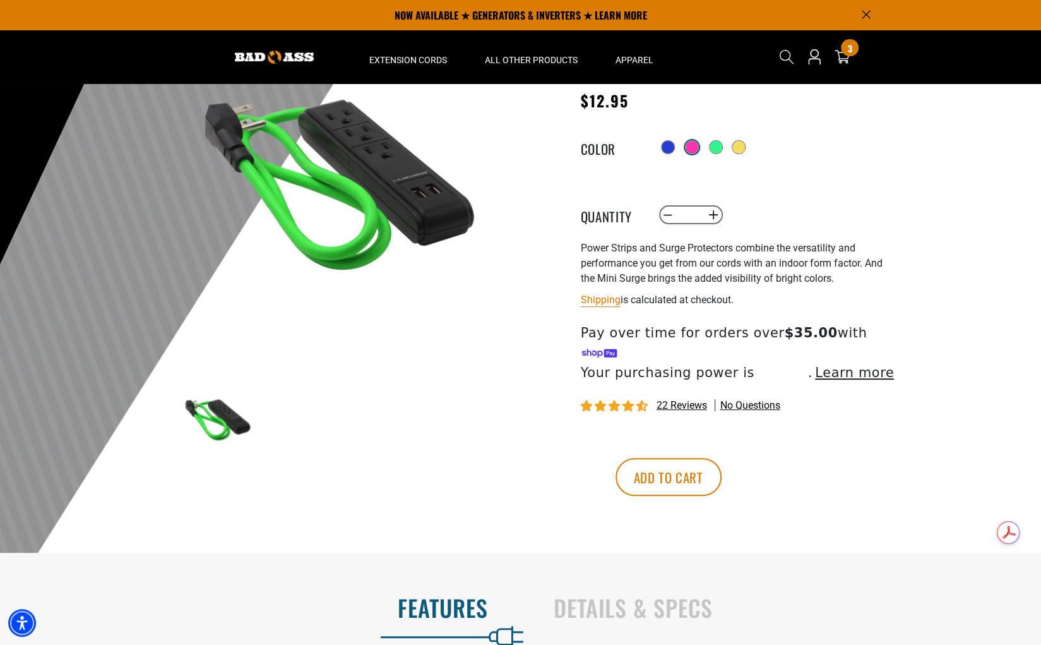
click at [691, 151] on div at bounding box center [692, 147] width 13 height 13
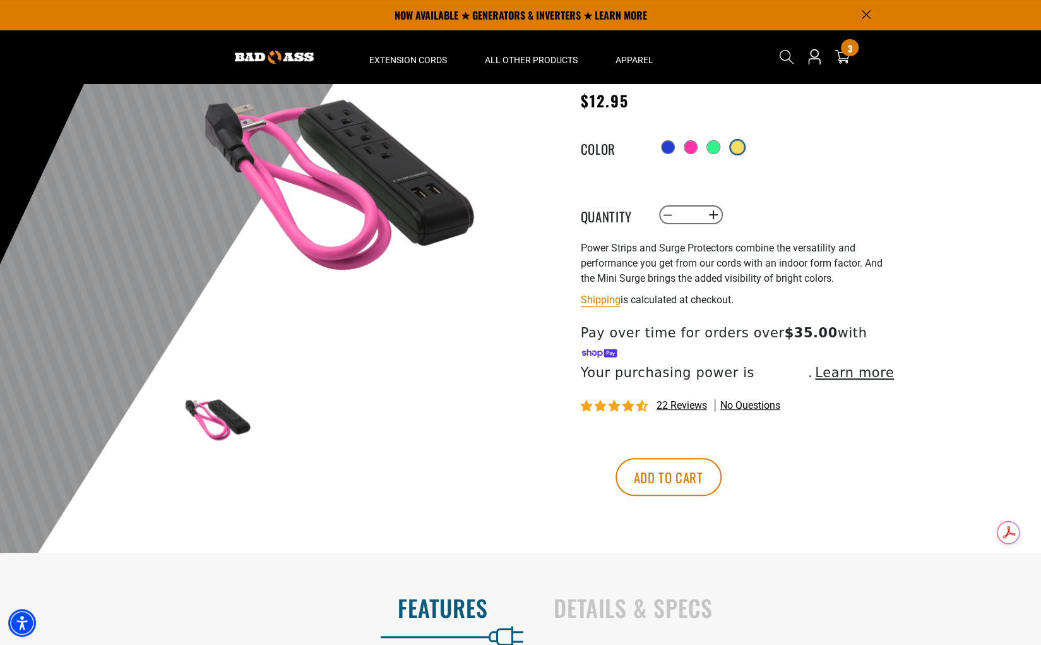
click at [740, 145] on div at bounding box center [737, 147] width 13 height 13
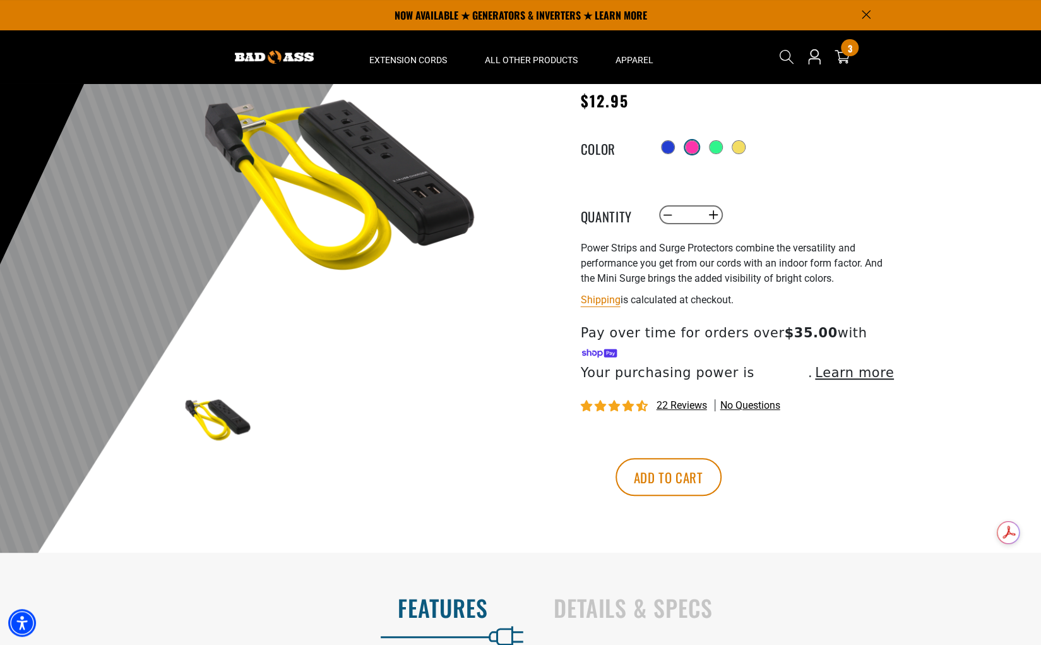
click at [692, 147] on div at bounding box center [692, 147] width 13 height 13
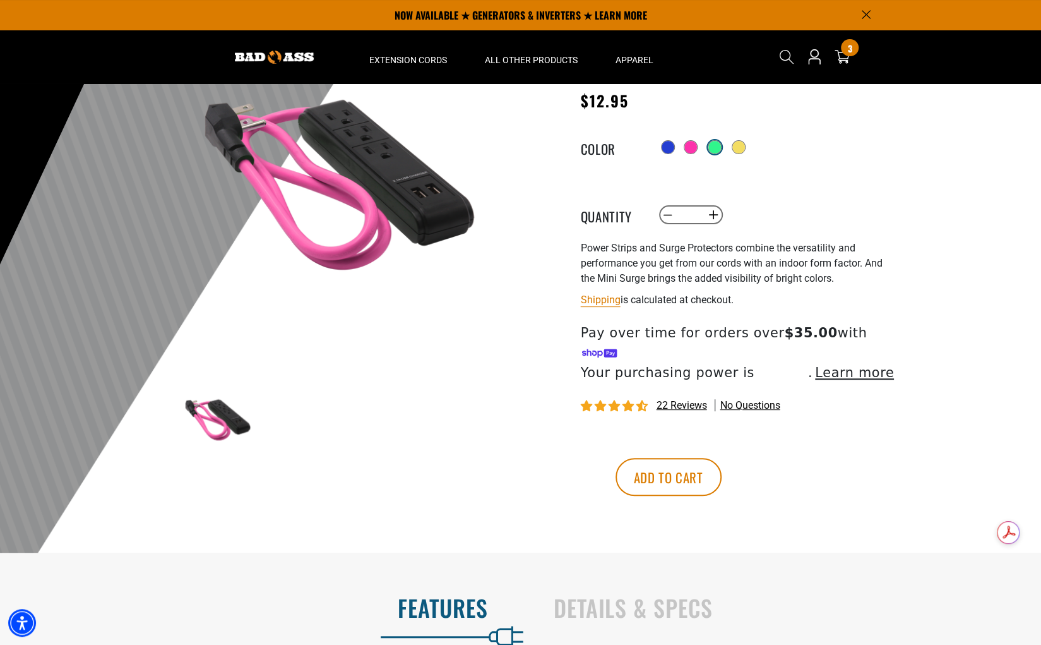
click at [718, 141] on div at bounding box center [714, 147] width 13 height 13
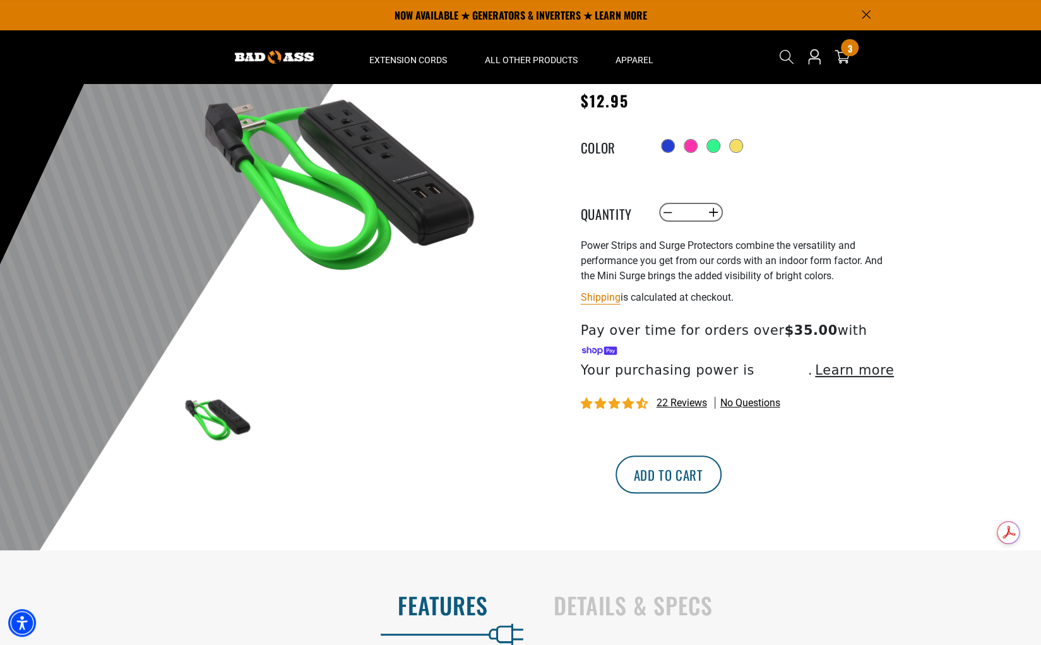
click at [722, 455] on button "Add to cart" at bounding box center [668, 474] width 106 height 38
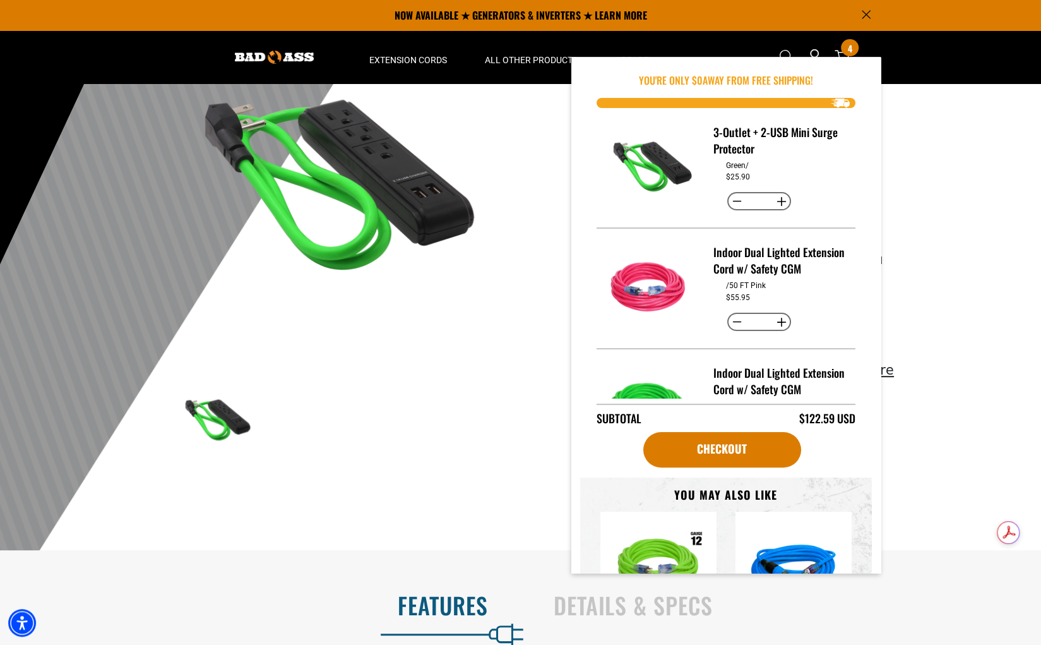
click at [736, 199] on button "Decrease quantity for 3-Outlet + 2-USB Mini Surge Protector" at bounding box center [737, 201] width 20 height 21
type input "*"
click at [941, 333] on div at bounding box center [520, 260] width 1041 height 619
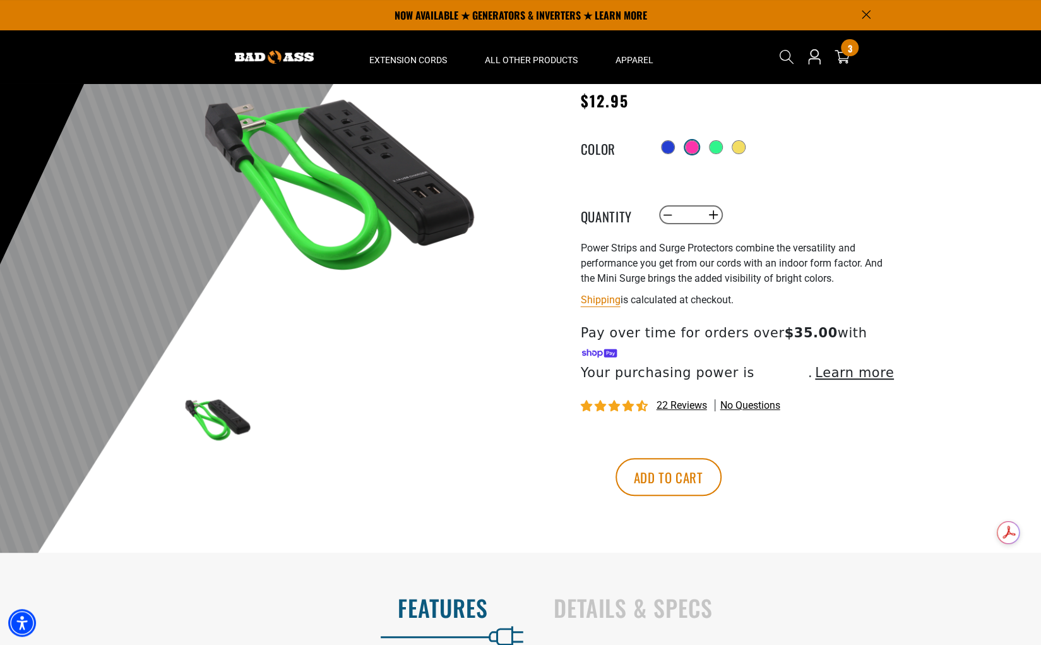
click at [687, 146] on div at bounding box center [692, 147] width 13 height 13
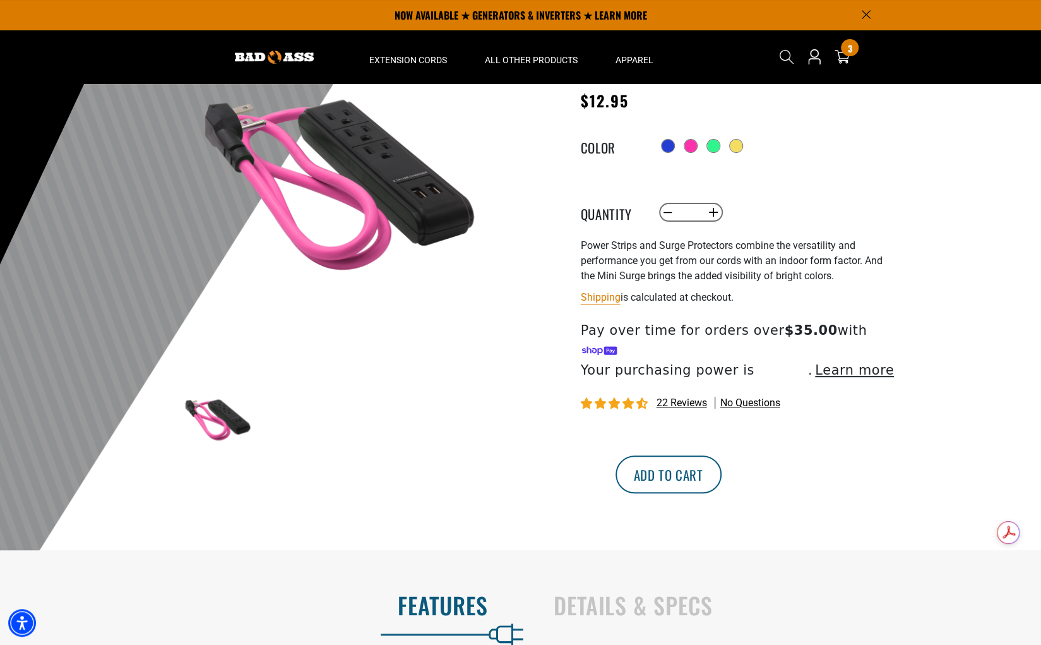
click at [722, 455] on button "Add to cart" at bounding box center [668, 474] width 106 height 38
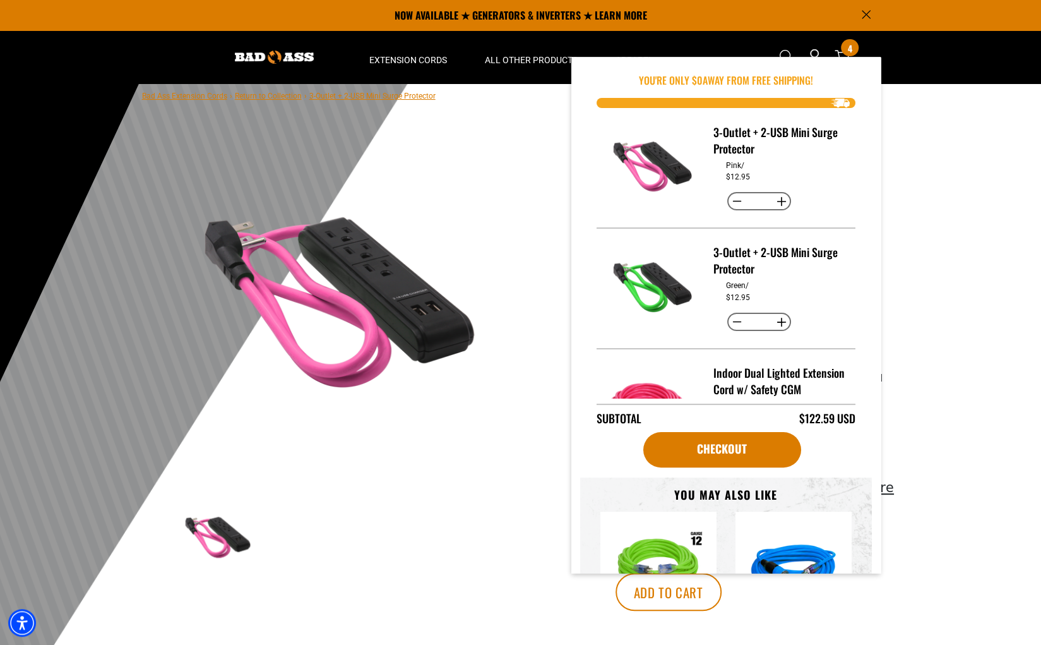
scroll to position [14, 0]
click at [973, 292] on div at bounding box center [520, 378] width 1041 height 619
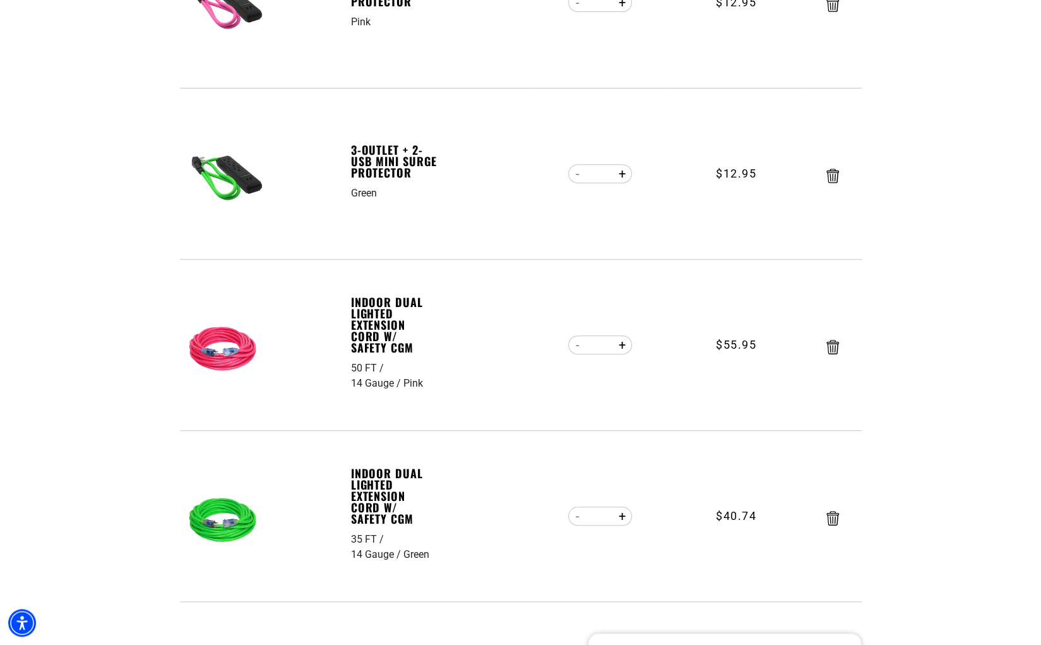
click at [225, 347] on img at bounding box center [225, 350] width 80 height 80
click at [369, 318] on link "Indoor Dual Lighted Extension Cord w/ Safety CGM" at bounding box center [394, 324] width 87 height 57
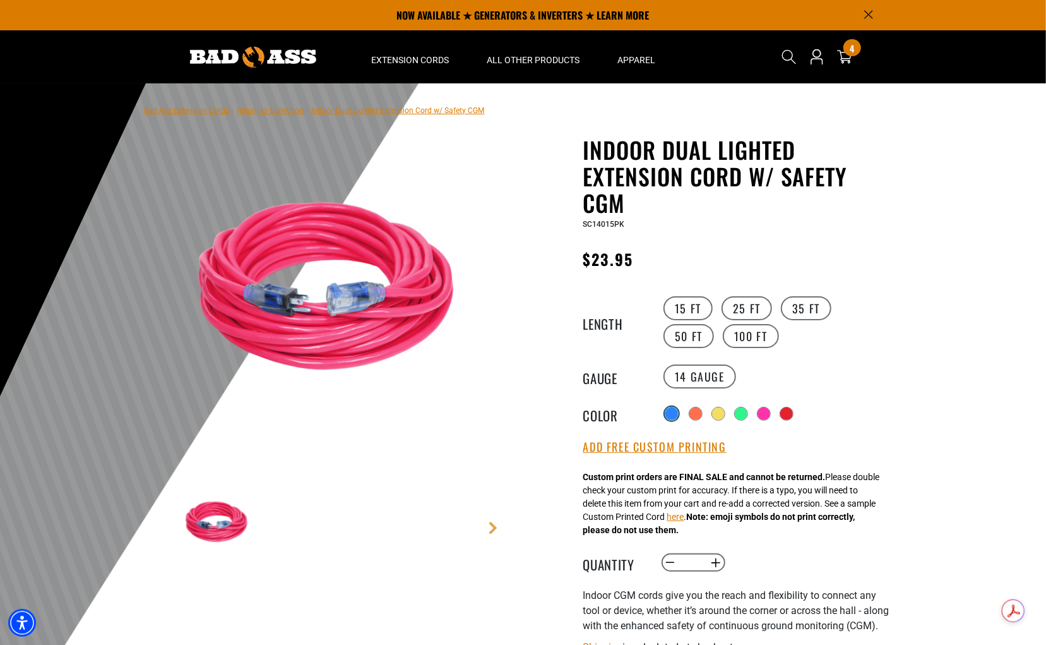
click at [673, 411] on div at bounding box center [671, 413] width 13 height 13
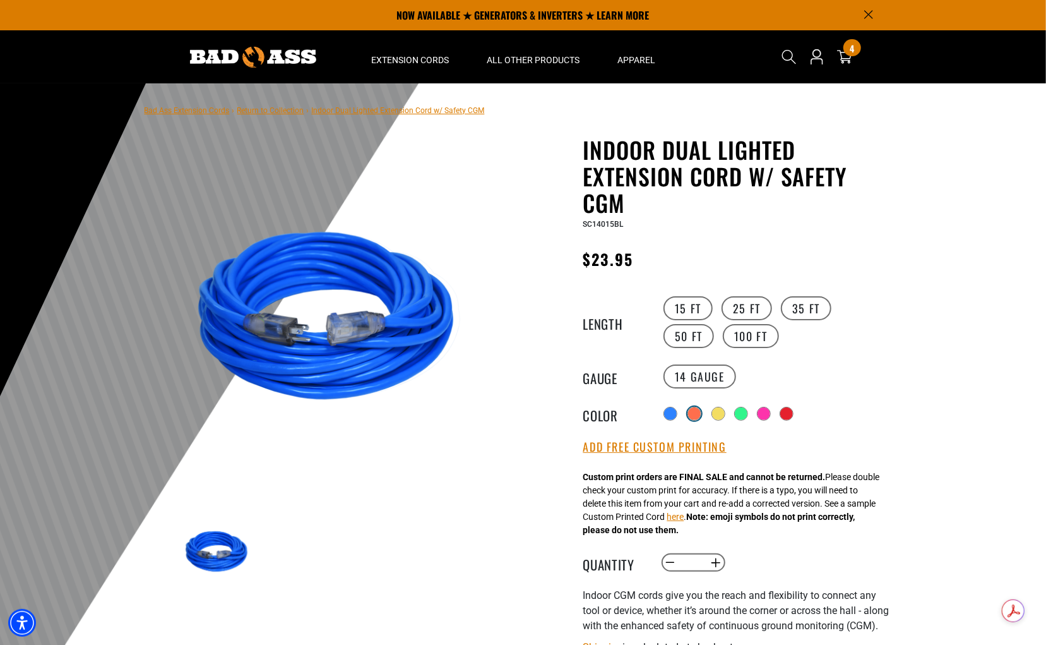
click at [701, 411] on div at bounding box center [694, 413] width 13 height 13
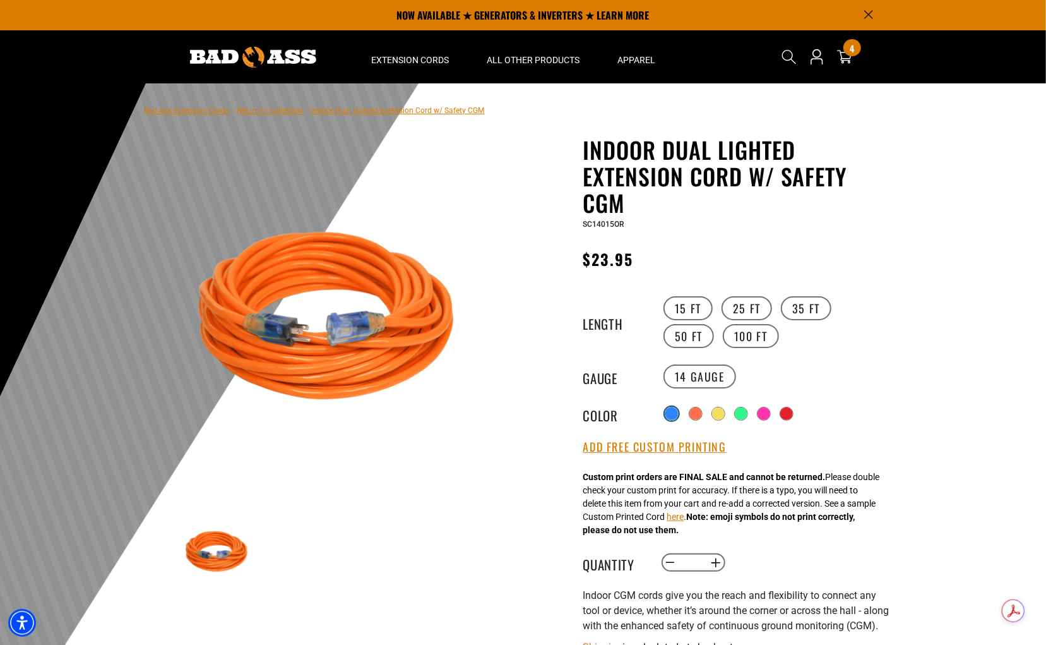
click at [665, 413] on div at bounding box center [672, 414] width 14 height 14
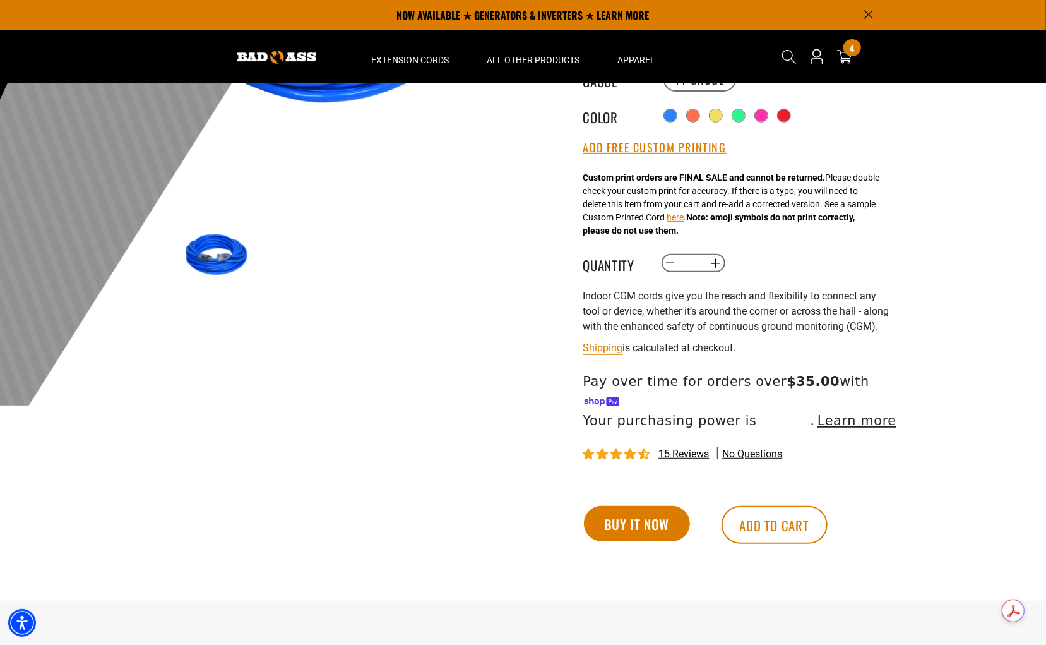
scroll to position [296, 0]
click at [782, 518] on button "Add to cart" at bounding box center [775, 525] width 106 height 38
click at [990, 116] on div at bounding box center [523, 96] width 1046 height 619
click at [845, 49] on div "5 5 items" at bounding box center [851, 47] width 17 height 17
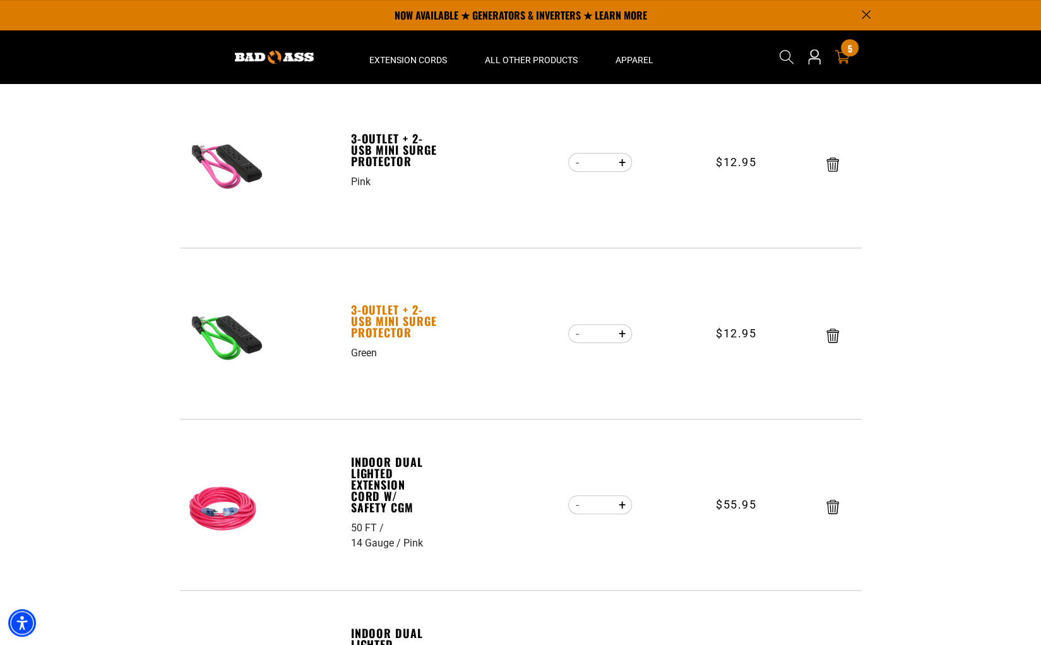
scroll to position [350, 0]
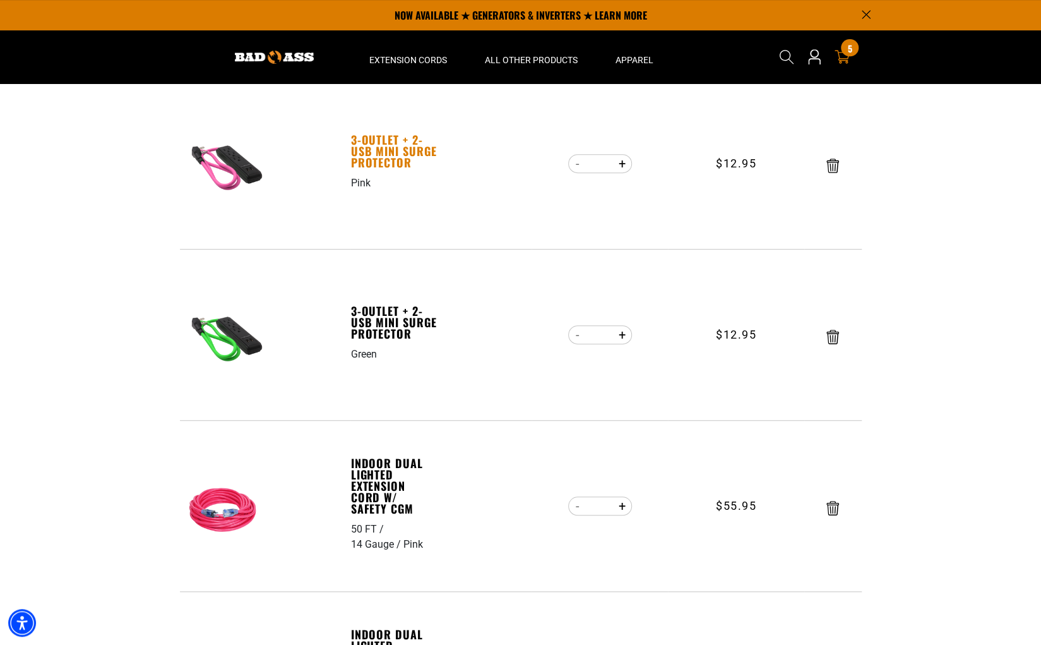
click at [376, 162] on link "3-Outlet + 2-USB Mini Surge Protector" at bounding box center [394, 151] width 87 height 34
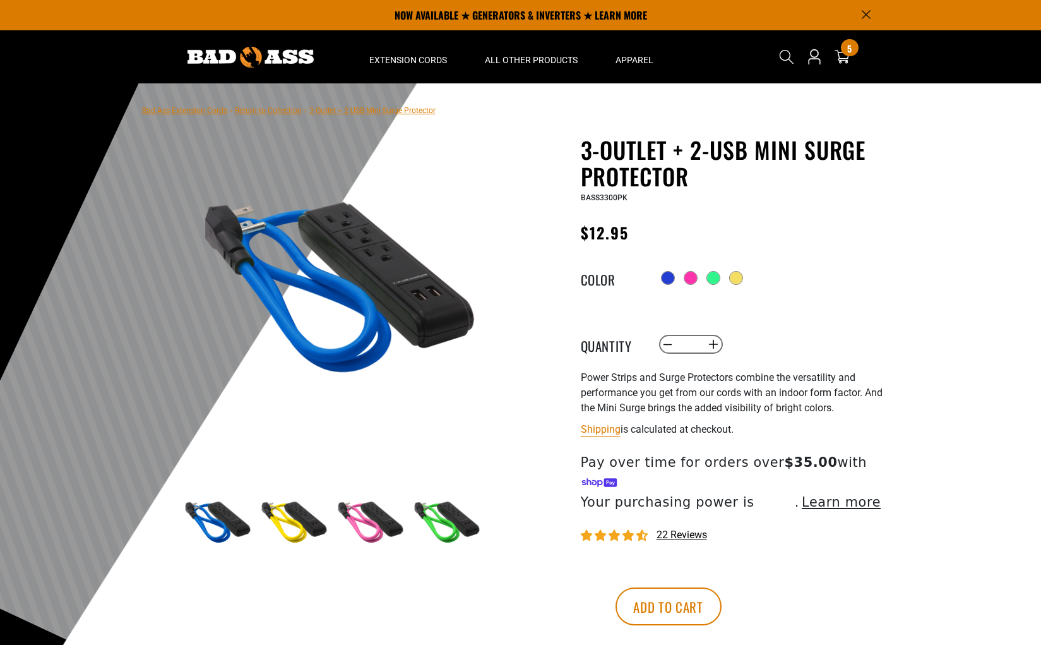
click at [668, 282] on div at bounding box center [668, 277] width 13 height 13
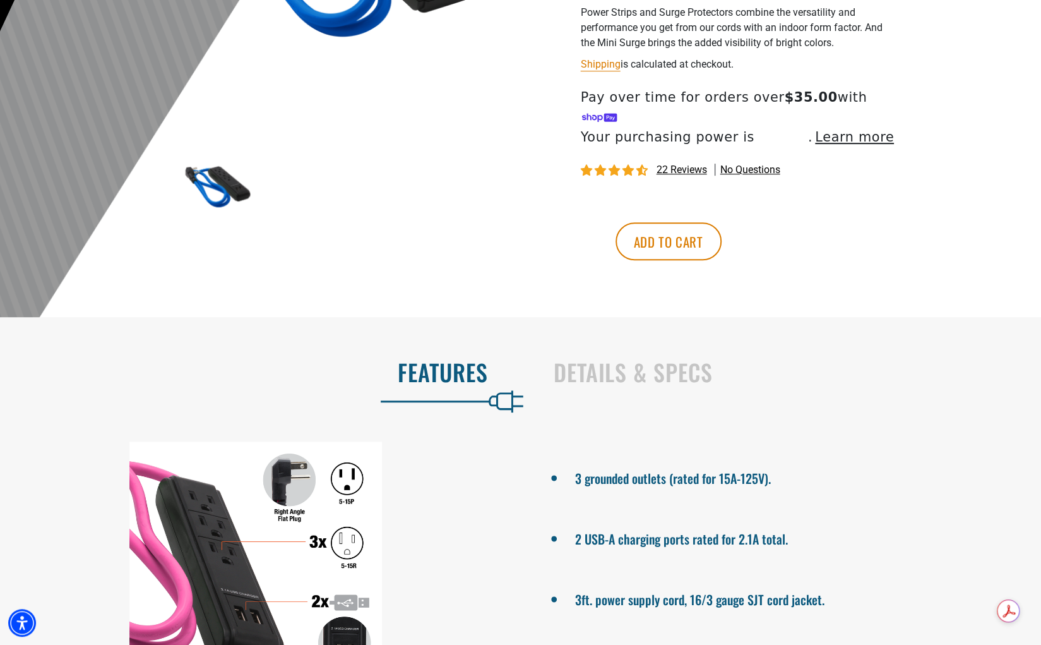
scroll to position [187, 0]
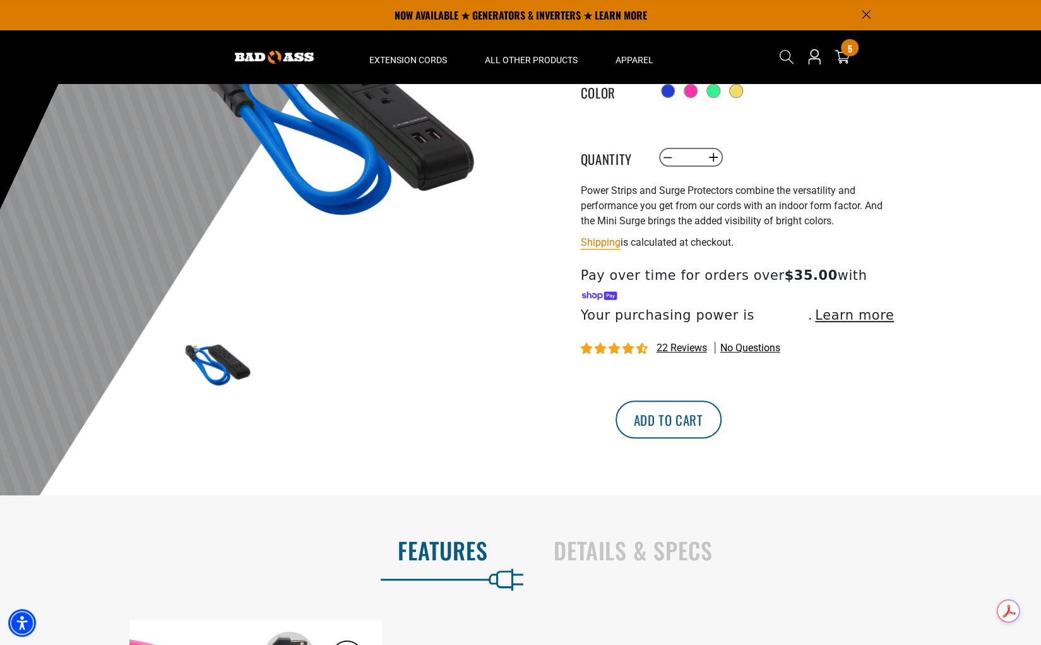
click at [722, 412] on button "Add to cart" at bounding box center [668, 419] width 106 height 38
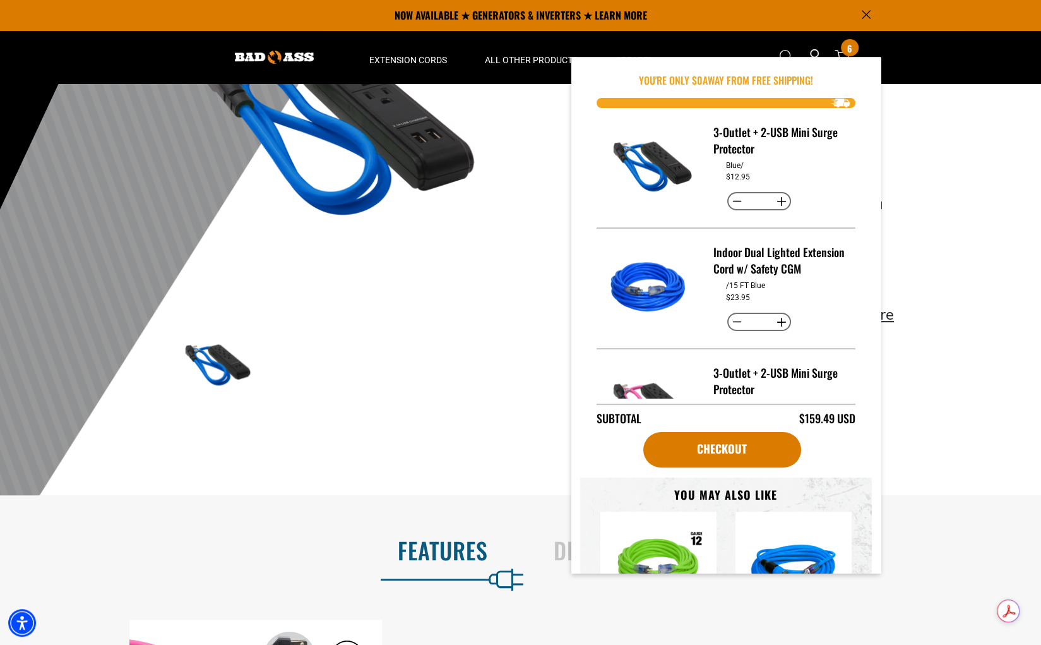
click at [944, 430] on div at bounding box center [520, 205] width 1041 height 619
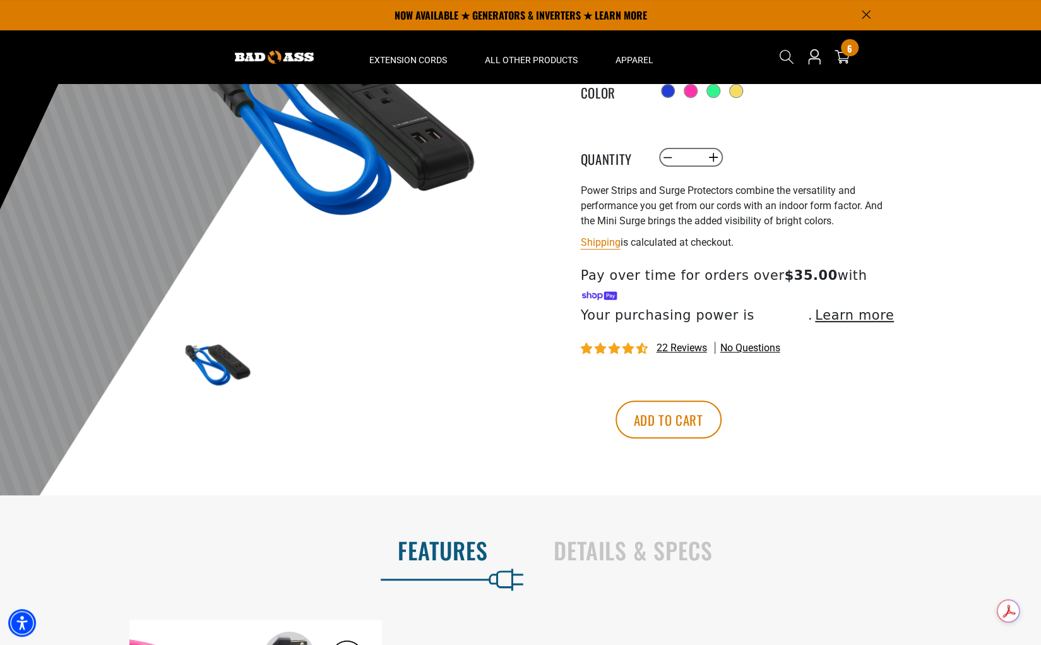
scroll to position [0, 0]
